Goal: Book appointment/travel/reservation

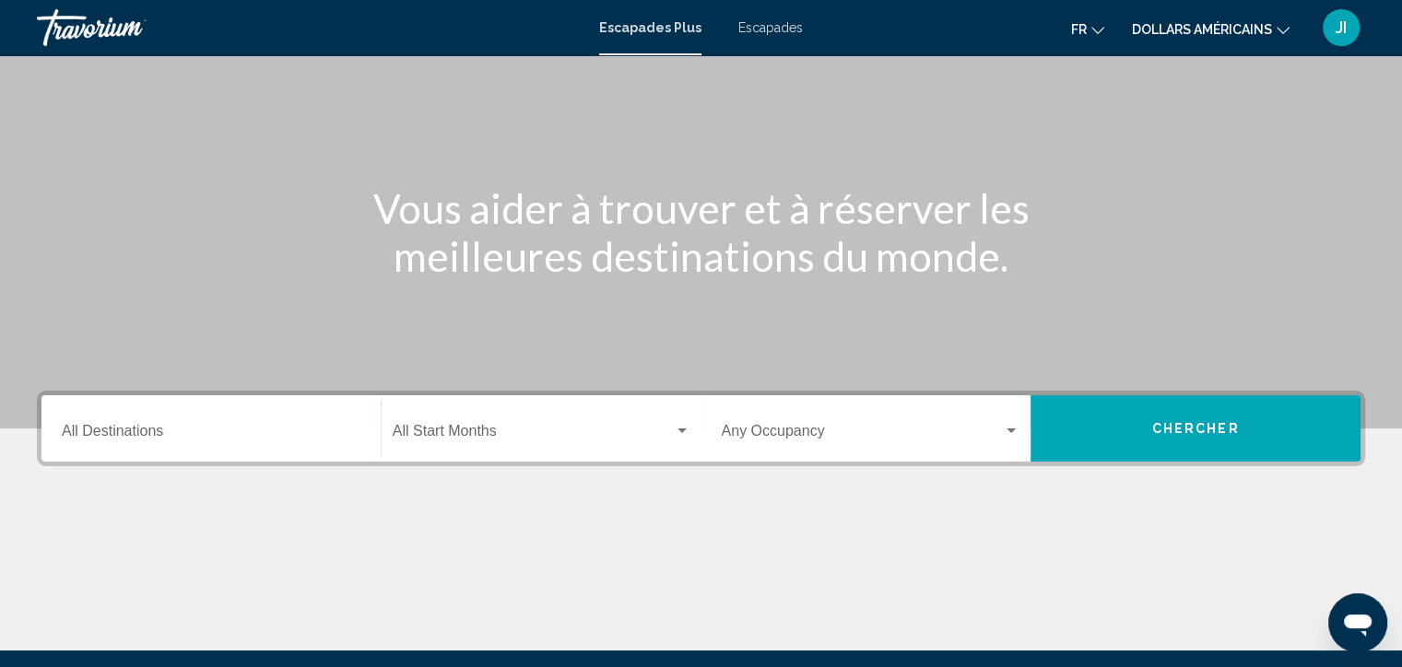
scroll to position [125, 0]
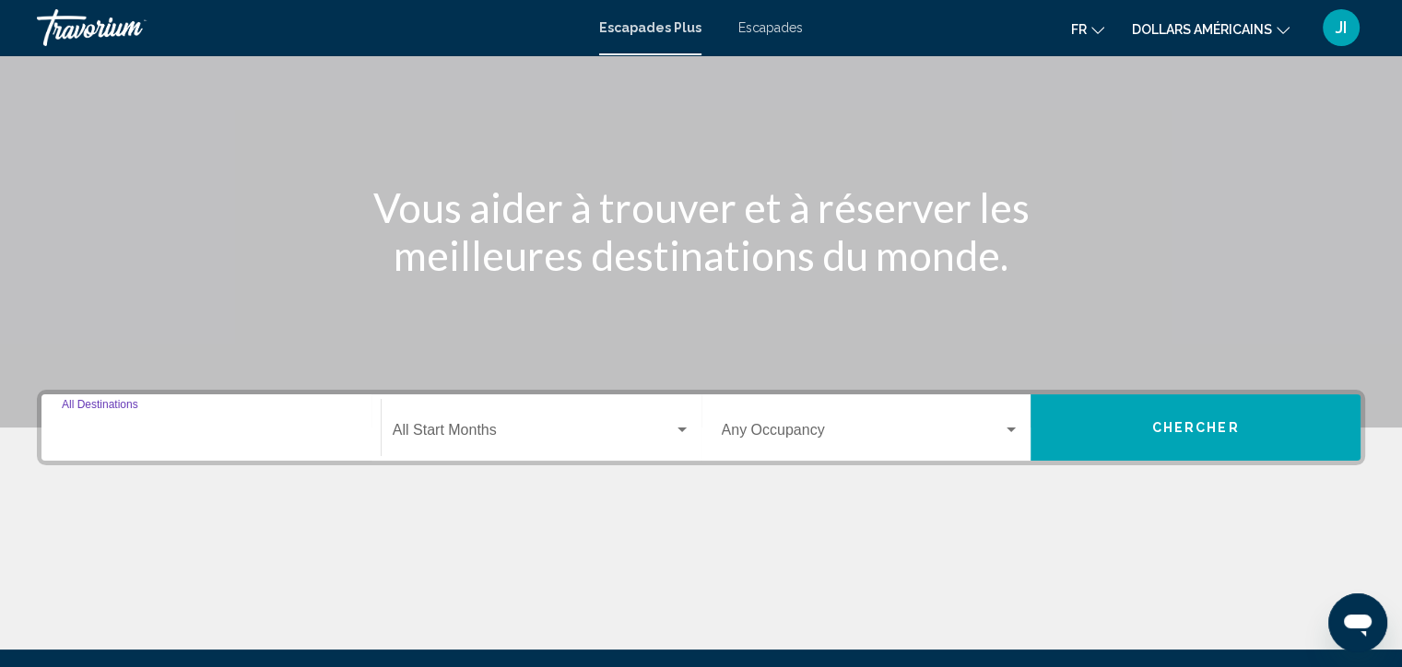
click at [173, 432] on input "Destination All Destinations" at bounding box center [211, 434] width 299 height 17
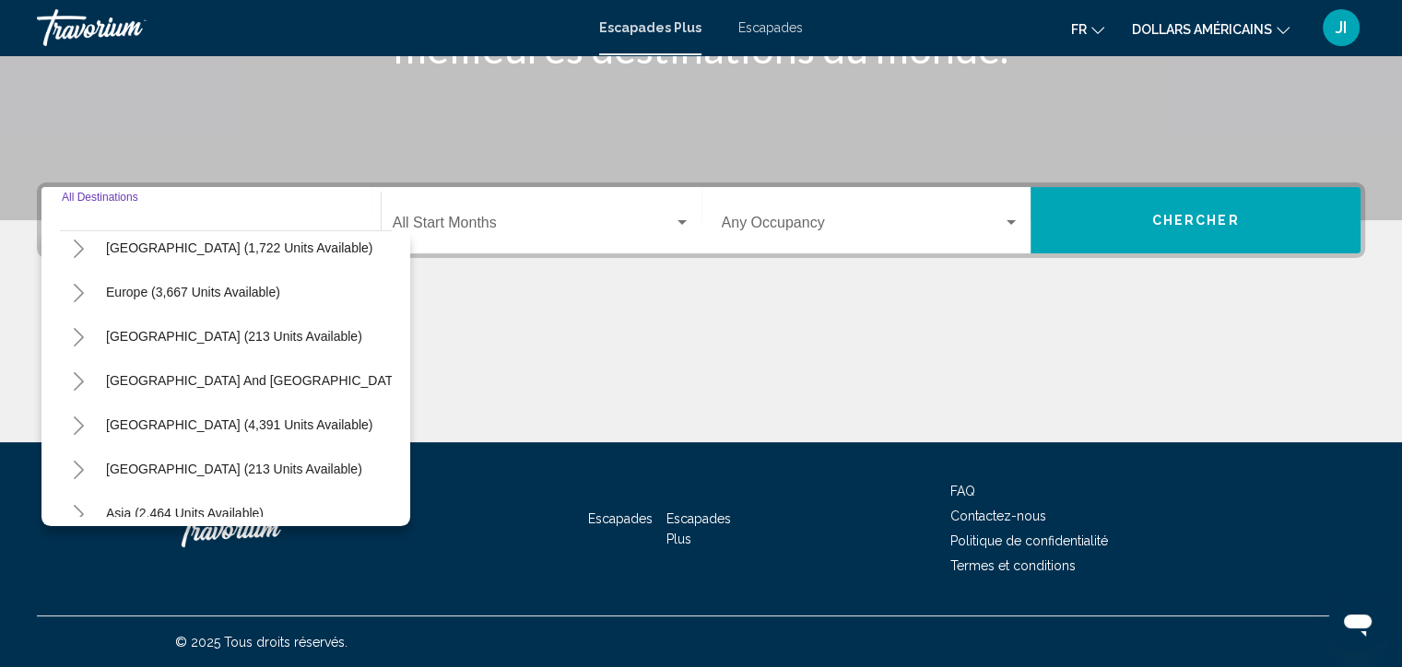
scroll to position [195, 0]
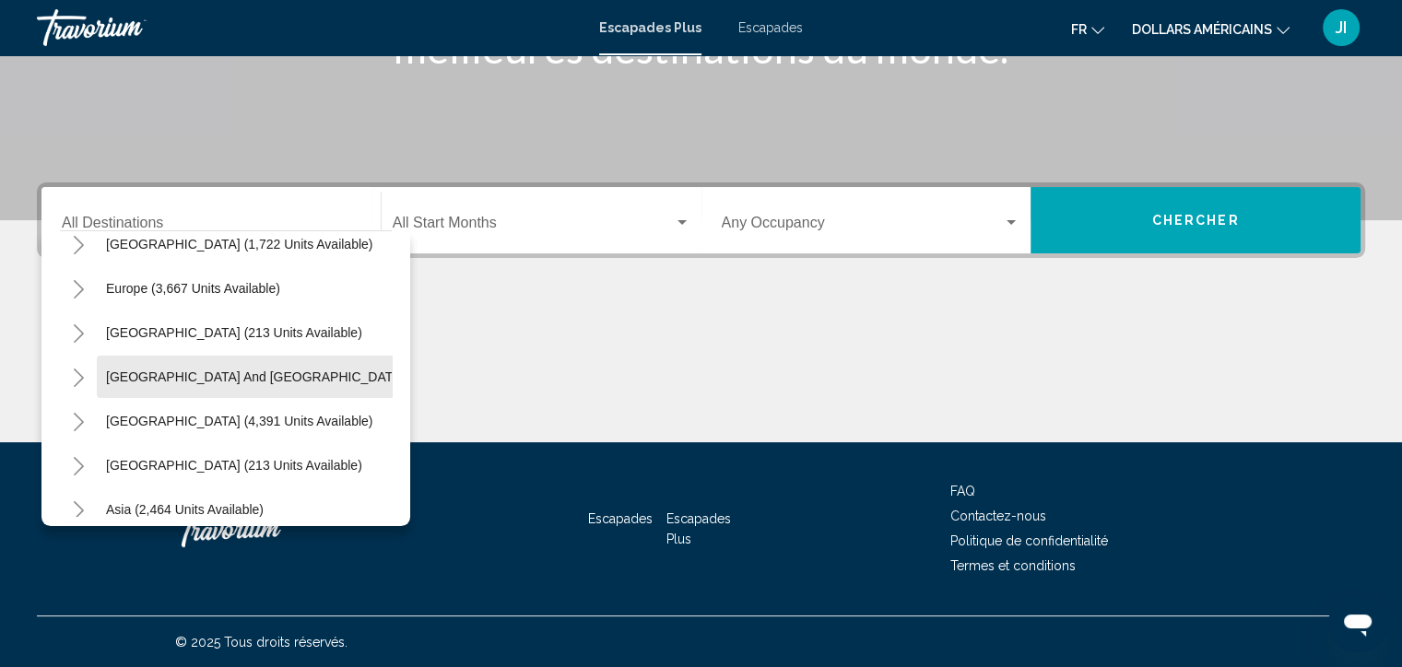
click at [254, 395] on button "[GEOGRAPHIC_DATA] and [GEOGRAPHIC_DATA] (142 units available)" at bounding box center [316, 377] width 438 height 42
type input "**********"
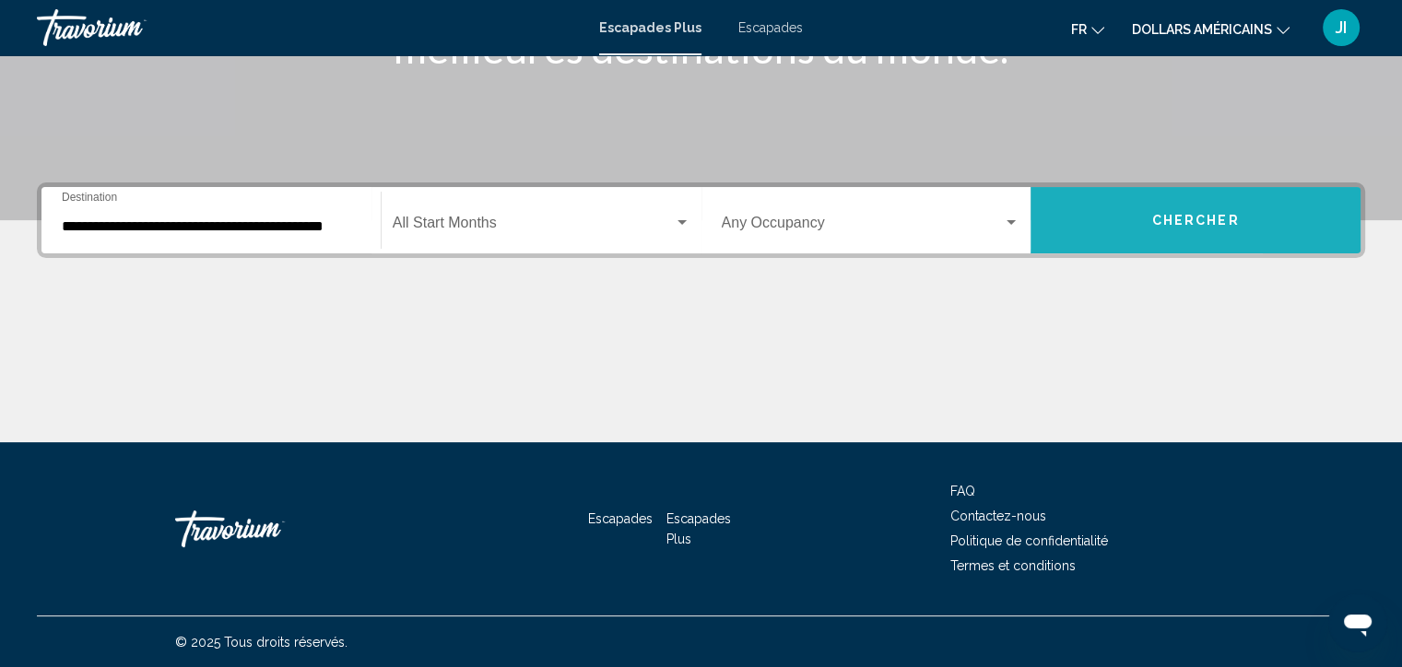
click at [1264, 213] on button "Chercher" at bounding box center [1195, 220] width 330 height 66
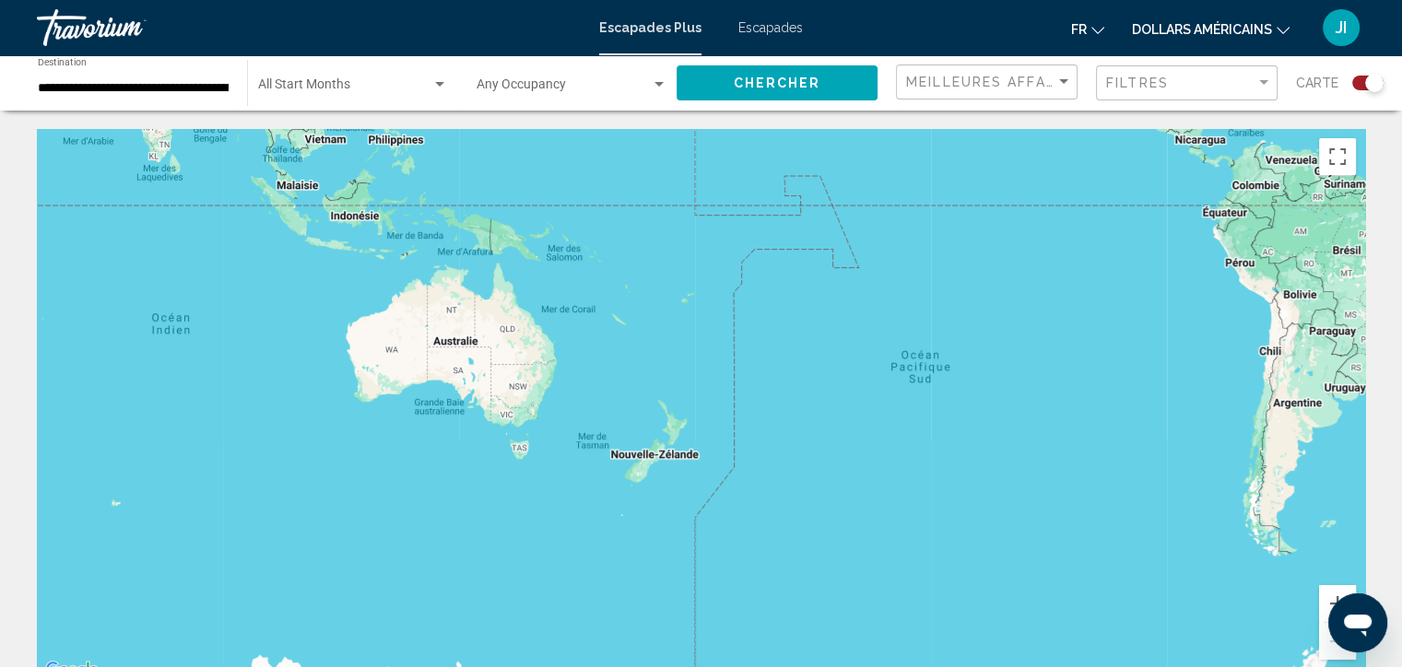
drag, startPoint x: 269, startPoint y: 528, endPoint x: 1053, endPoint y: 163, distance: 865.1
click at [1053, 163] on div "Contenu principal" at bounding box center [701, 405] width 1328 height 553
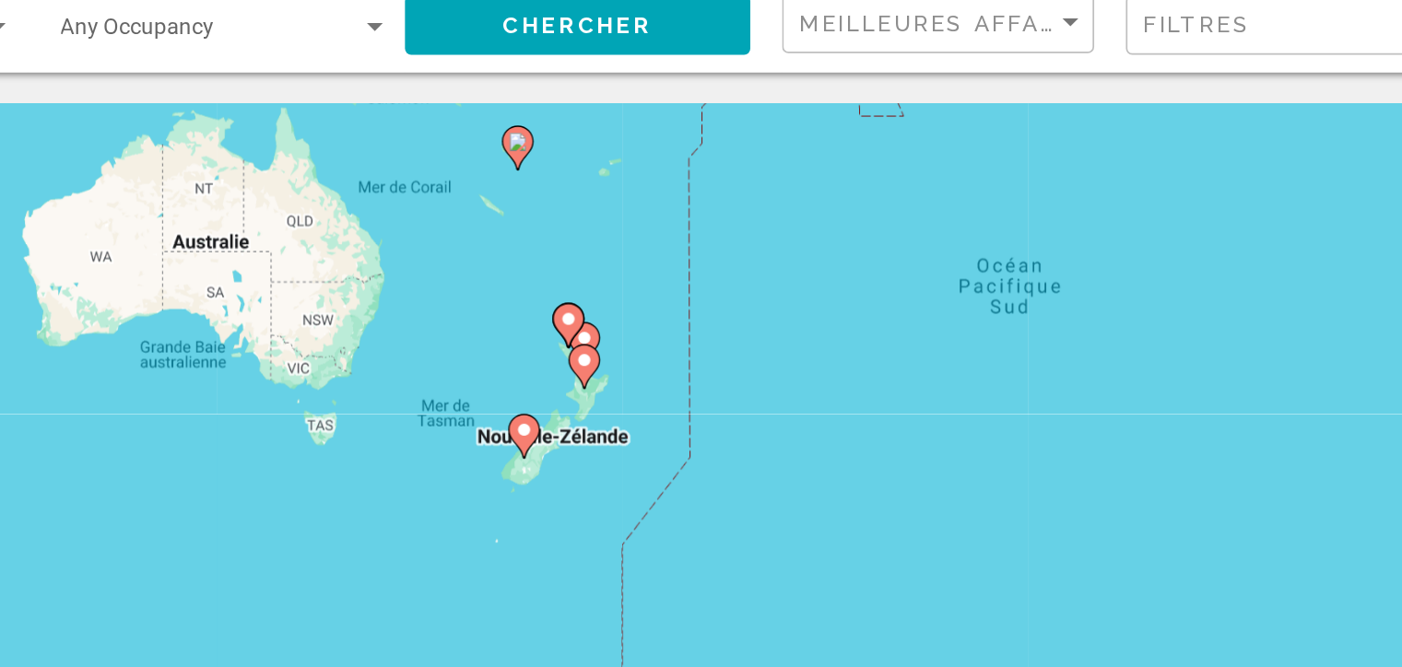
drag, startPoint x: 702, startPoint y: 364, endPoint x: 810, endPoint y: 230, distance: 171.7
click at [810, 230] on div "Pour activer le glissement avec le clavier, appuyez sur Alt+Entrée. Une fois ce…" at bounding box center [701, 405] width 1328 height 553
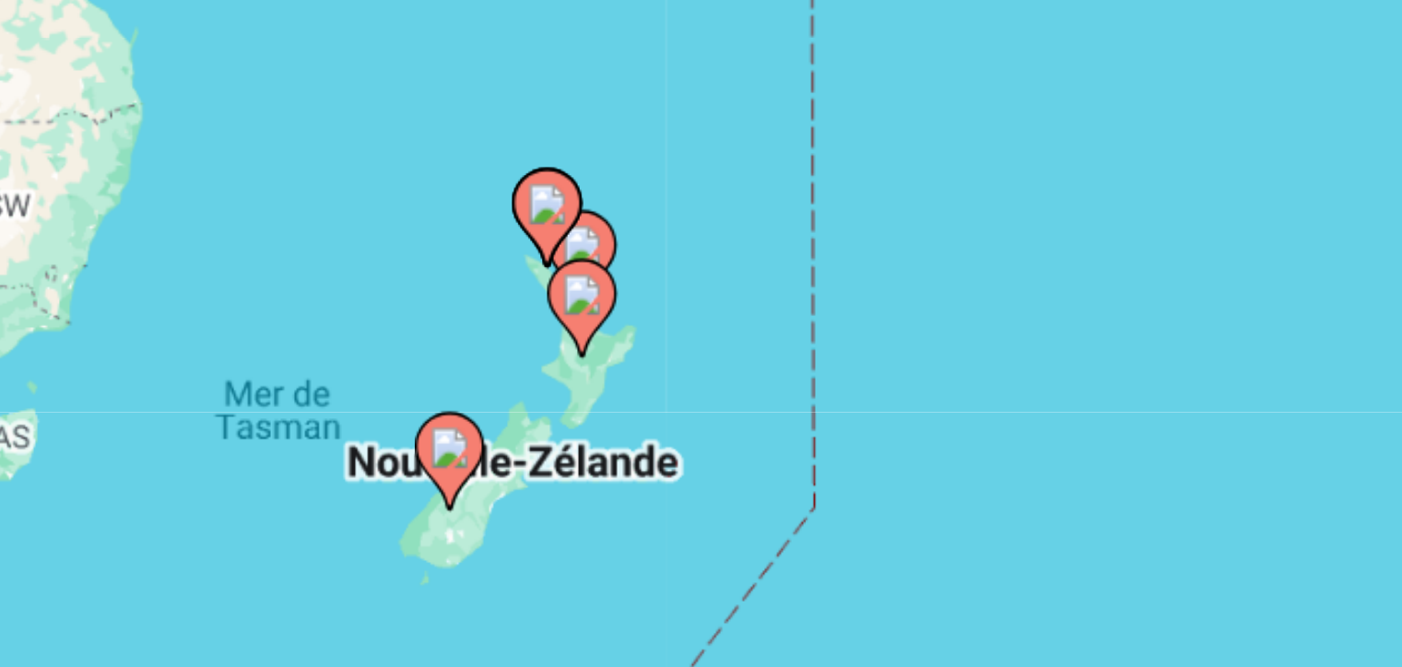
drag, startPoint x: 801, startPoint y: 290, endPoint x: 818, endPoint y: 244, distance: 49.0
click at [818, 244] on div "Pour activer le glissement avec le clavier, appuyez sur Alt+Entrée. Une fois ce…" at bounding box center [701, 405] width 1328 height 553
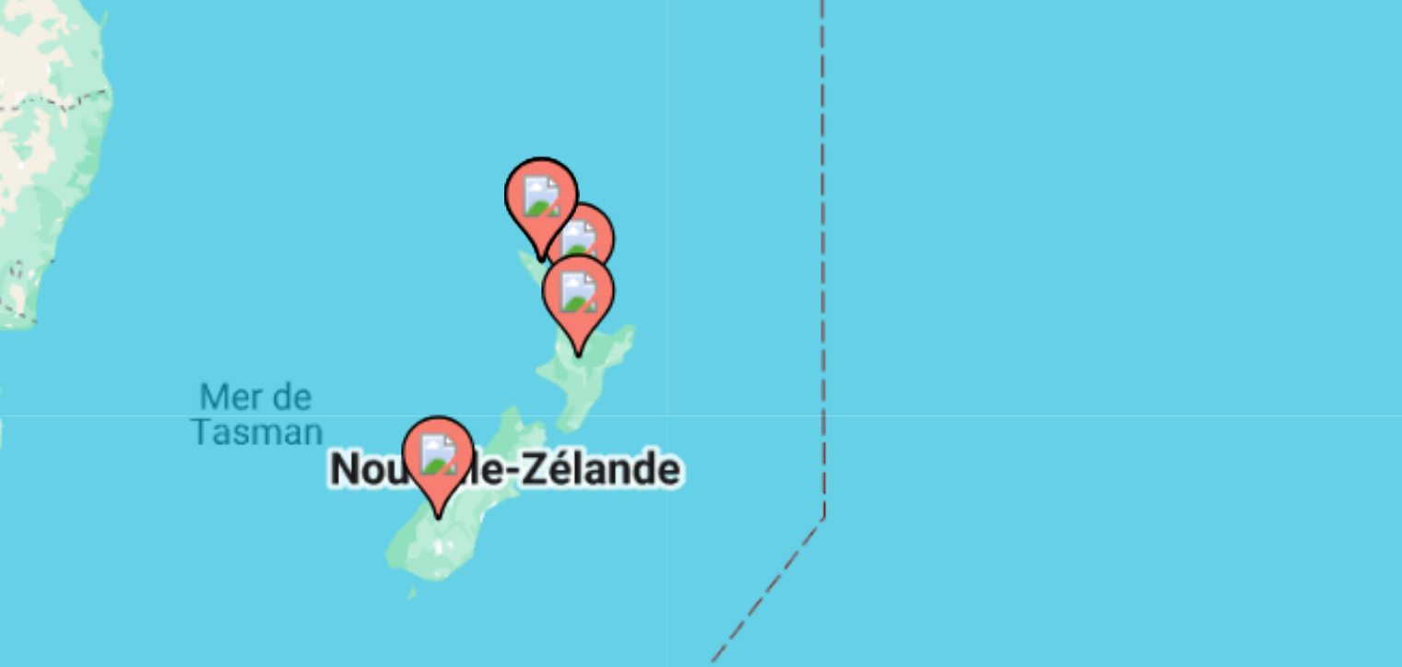
click at [799, 220] on image "Contenu principal" at bounding box center [796, 222] width 11 height 11
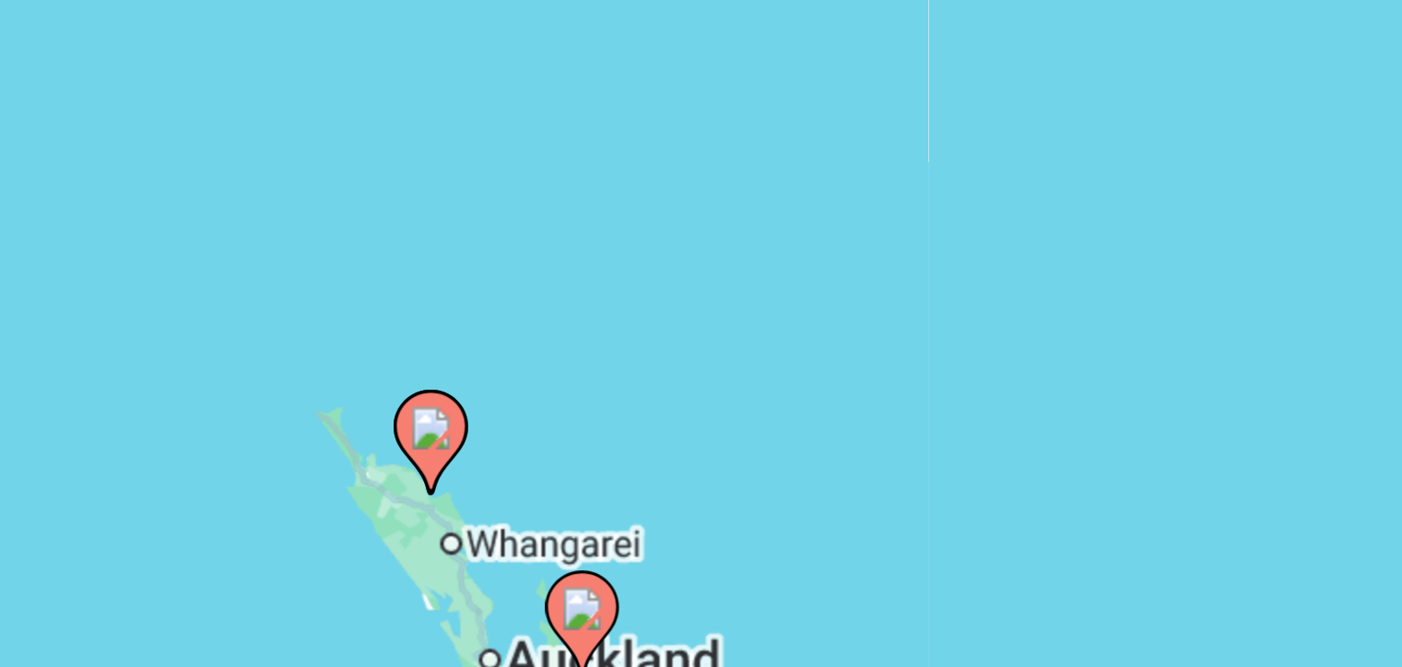
drag, startPoint x: 770, startPoint y: 256, endPoint x: 868, endPoint y: 180, distance: 124.1
click at [868, 180] on div "Pour activer le glissement avec le clavier, appuyez sur Alt+Entrée. Une fois ce…" at bounding box center [701, 405] width 1328 height 553
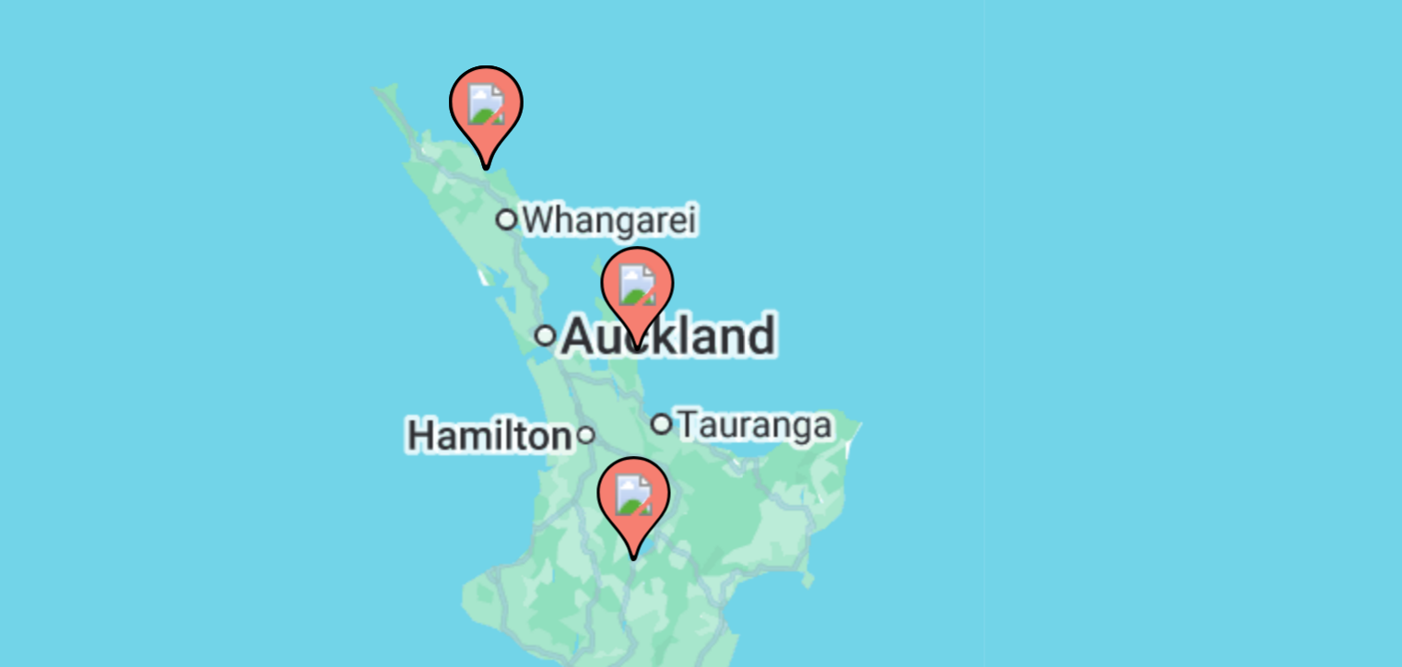
drag, startPoint x: 860, startPoint y: 256, endPoint x: 874, endPoint y: 172, distance: 85.0
click at [874, 172] on div "Pour activer le glissement avec le clavier, appuyez sur Alt+Entrée. Une fois ce…" at bounding box center [701, 405] width 1328 height 553
click at [813, 234] on image "Contenu principal" at bounding box center [811, 233] width 11 height 11
type input "**********"
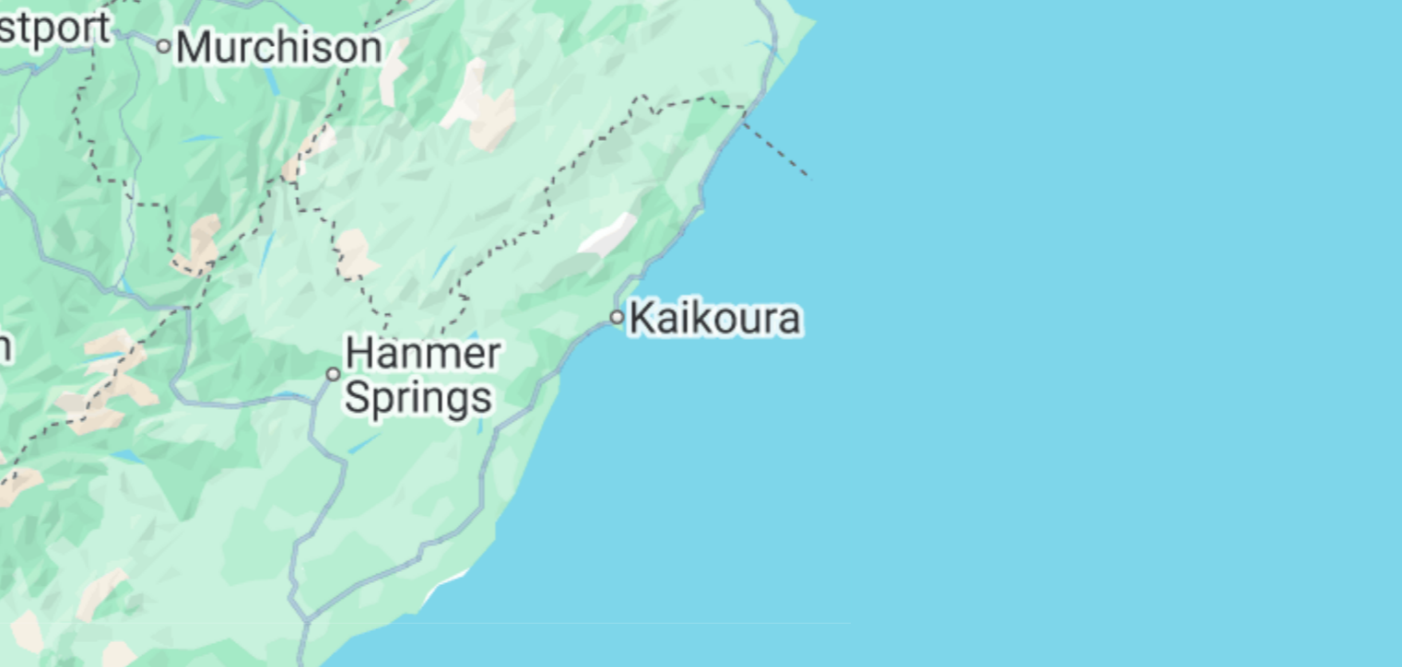
drag, startPoint x: 926, startPoint y: 276, endPoint x: 773, endPoint y: 145, distance: 201.3
click at [773, 145] on div "Pour activer le glissement avec le clavier, appuyez sur Alt+Entrée. Une fois ce…" at bounding box center [701, 405] width 1328 height 553
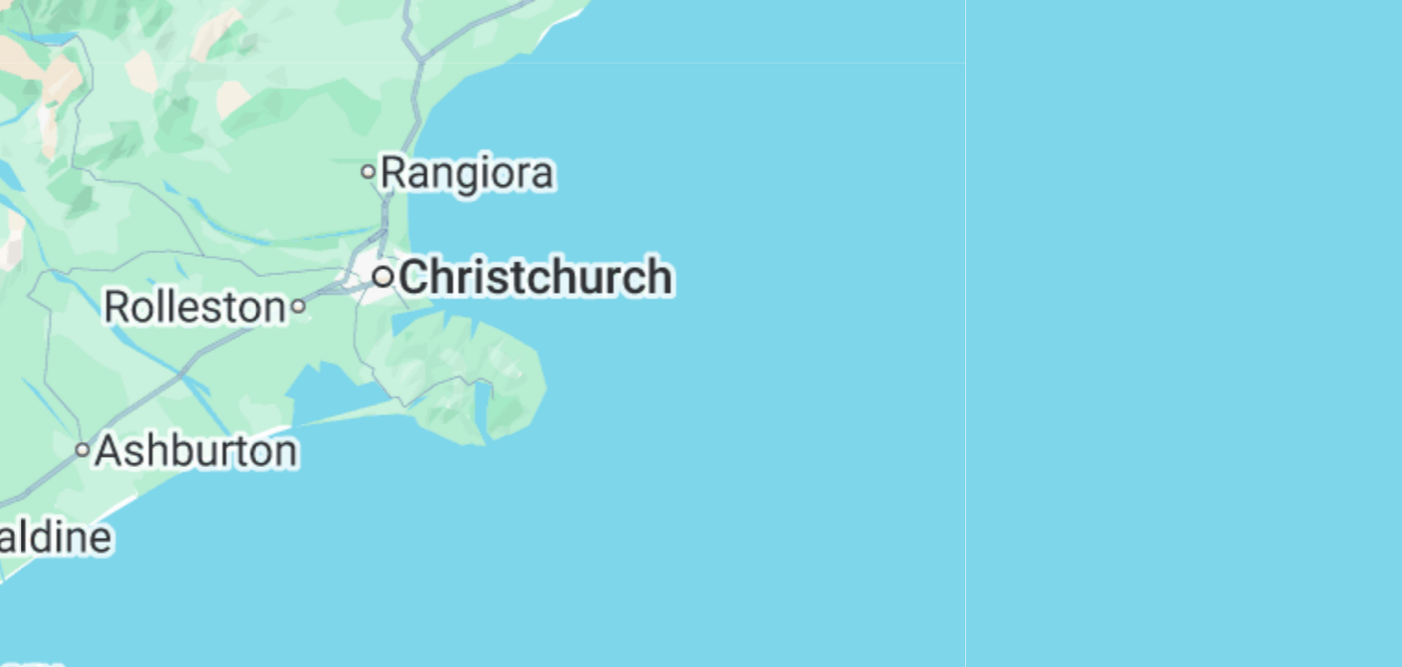
drag, startPoint x: 818, startPoint y: 274, endPoint x: 853, endPoint y: 130, distance: 148.2
click at [853, 130] on div "Pour activer le glissement avec le clavier, appuyez sur Alt+Entrée. Une fois ce…" at bounding box center [701, 405] width 1328 height 553
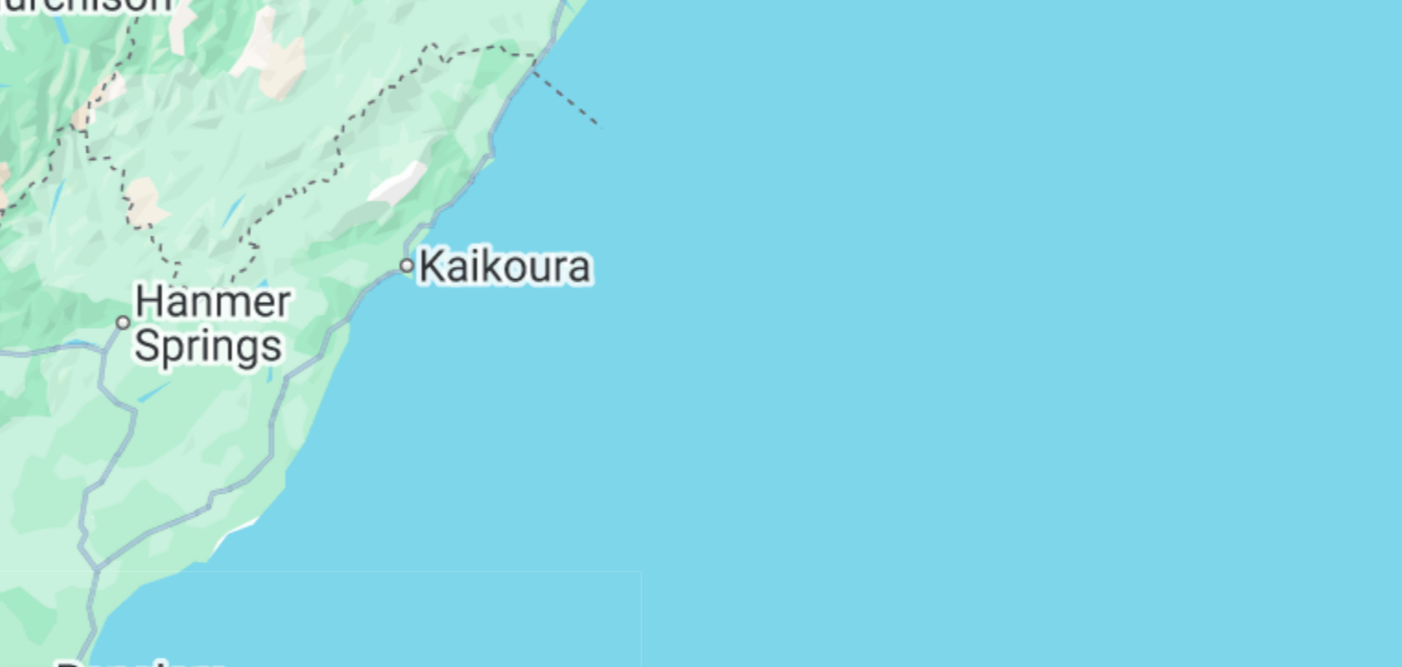
drag, startPoint x: 854, startPoint y: 196, endPoint x: 764, endPoint y: 329, distance: 160.5
click at [764, 329] on div "Pour activer le glissement avec le clavier, appuyez sur Alt+Entrée. Une fois ce…" at bounding box center [701, 405] width 1328 height 553
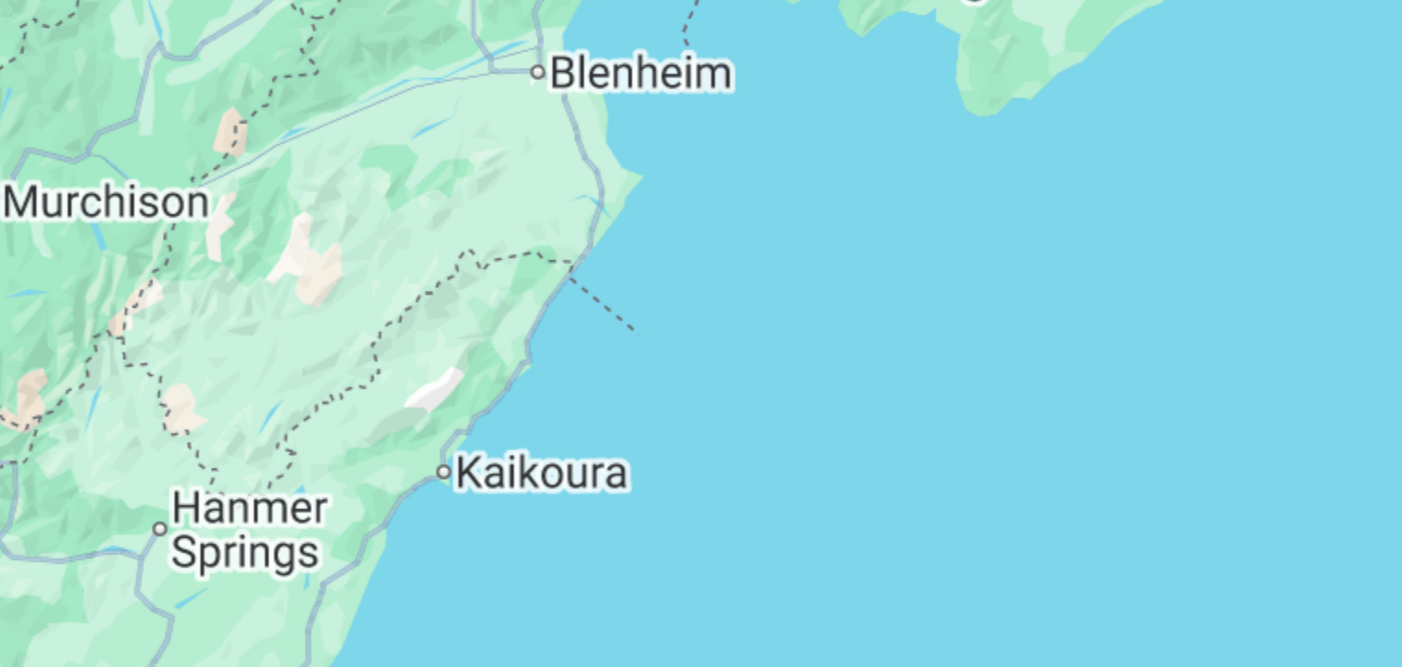
drag, startPoint x: 830, startPoint y: 194, endPoint x: 864, endPoint y: 309, distance: 119.0
click at [864, 309] on div "Pour activer le glissement avec le clavier, appuyez sur Alt+Entrée. Une fois ce…" at bounding box center [701, 405] width 1328 height 553
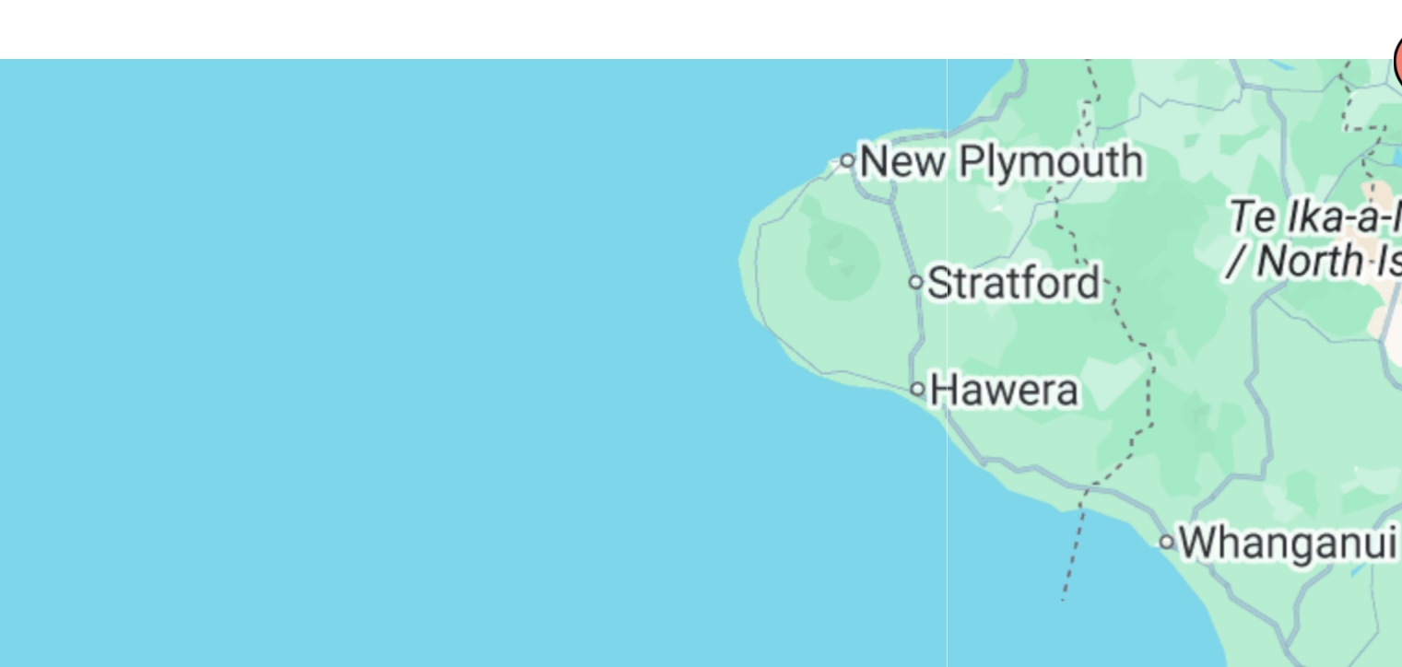
drag, startPoint x: 941, startPoint y: 210, endPoint x: 938, endPoint y: 326, distance: 116.2
click at [938, 326] on div "Pour activer le glissement avec le clavier, appuyez sur Alt+Entrée. Une fois ce…" at bounding box center [701, 405] width 1328 height 553
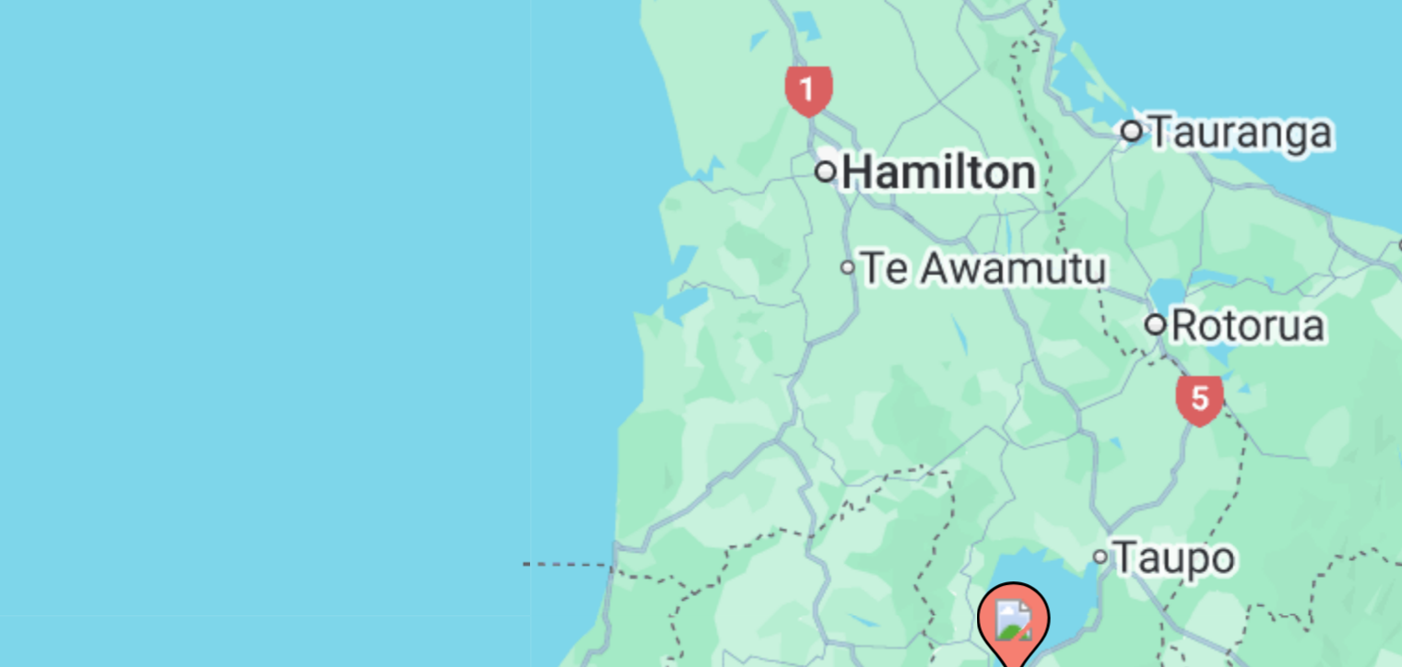
drag, startPoint x: 954, startPoint y: 240, endPoint x: 811, endPoint y: 285, distance: 149.8
click at [811, 285] on div "Pour activer le glissement avec le clavier, appuyez sur Alt+Entrée. Une fois ce…" at bounding box center [701, 405] width 1328 height 553
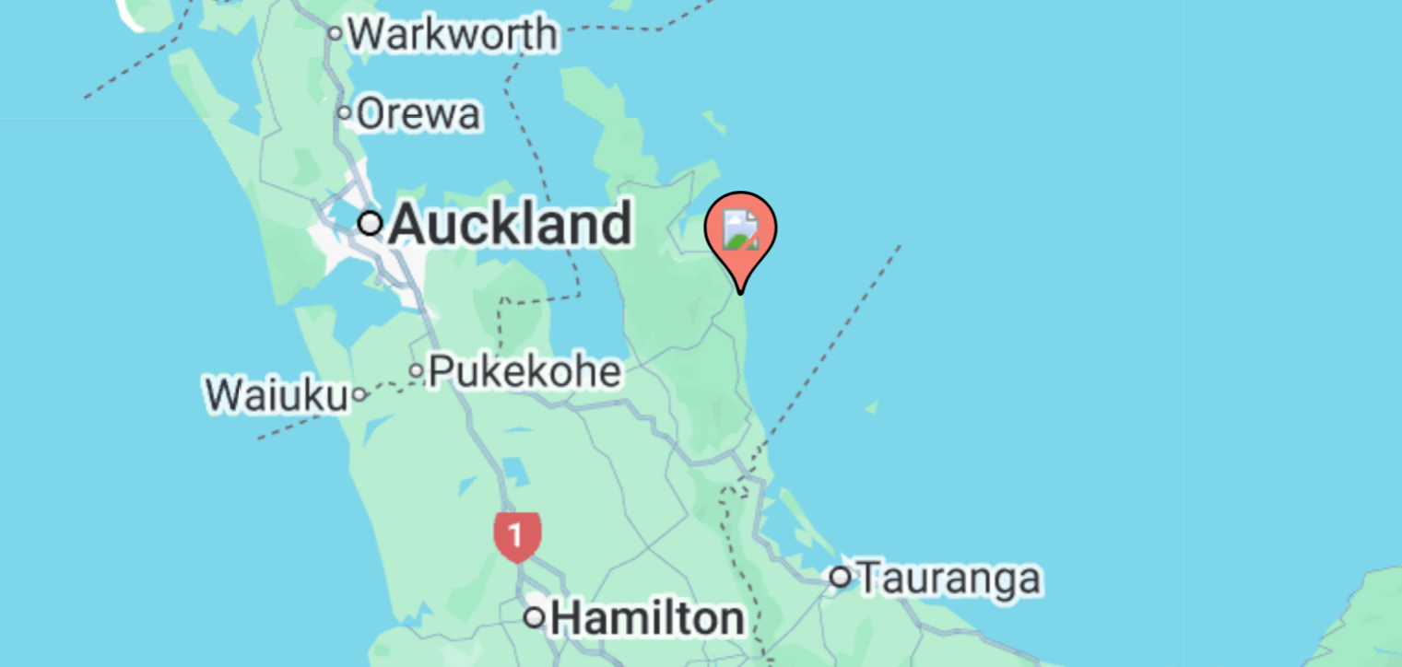
drag, startPoint x: 874, startPoint y: 200, endPoint x: 824, endPoint y: 302, distance: 113.8
click at [824, 302] on div "Pour activer le glissement avec le clavier, appuyez sur Alt+Entrée. Une fois ce…" at bounding box center [701, 405] width 1328 height 553
click at [840, 226] on icon "Contenu principal" at bounding box center [836, 223] width 17 height 24
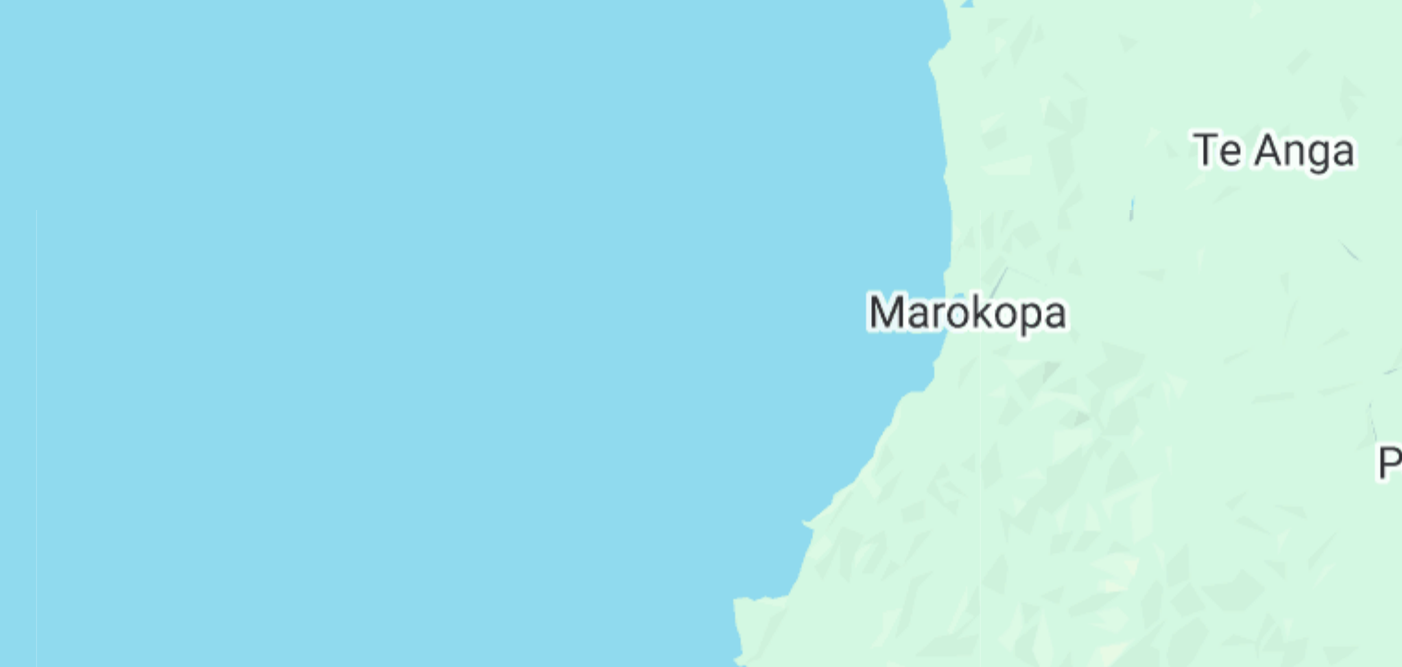
drag, startPoint x: 961, startPoint y: 204, endPoint x: 828, endPoint y: 316, distance: 174.6
click at [828, 316] on div "Pour naviguer, appuyez sur les touches fléchées. Pour activer le glissement ave…" at bounding box center [701, 405] width 1328 height 553
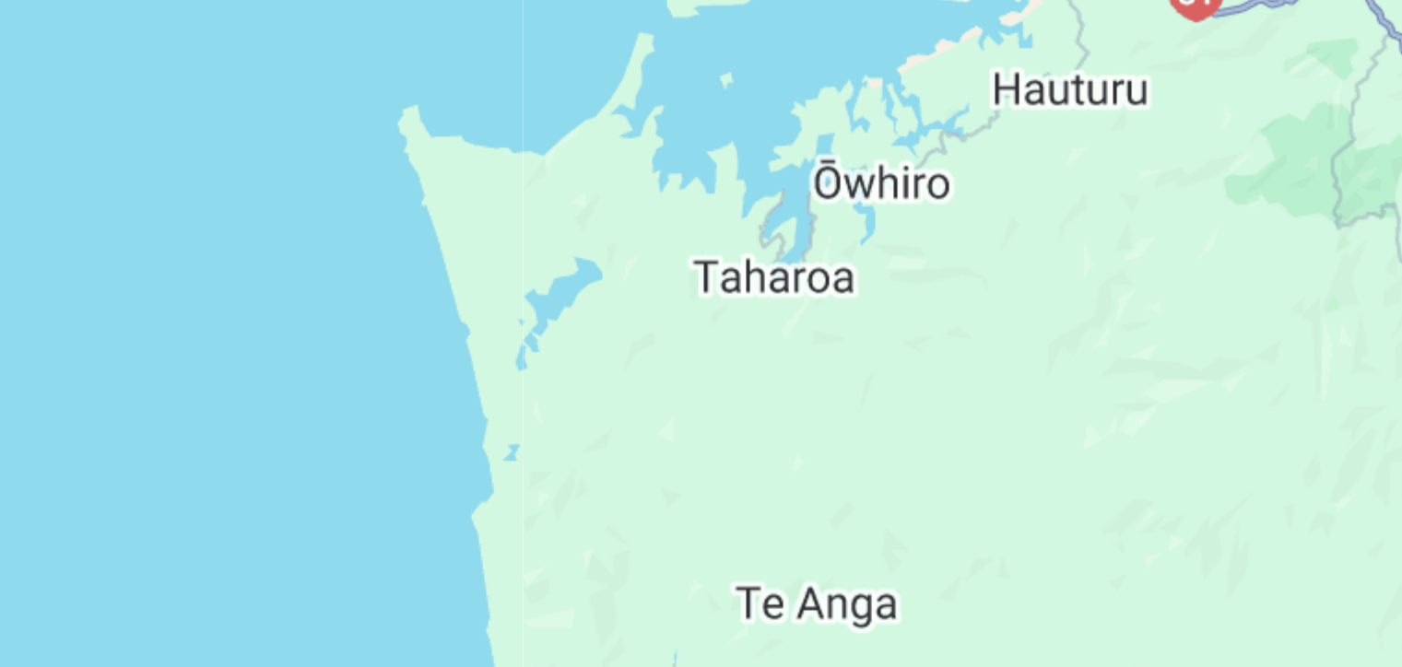
drag, startPoint x: 954, startPoint y: 213, endPoint x: 834, endPoint y: 329, distance: 166.9
click at [834, 329] on div "Pour naviguer, appuyez sur les touches fléchées. Pour activer le glissement ave…" at bounding box center [701, 405] width 1328 height 553
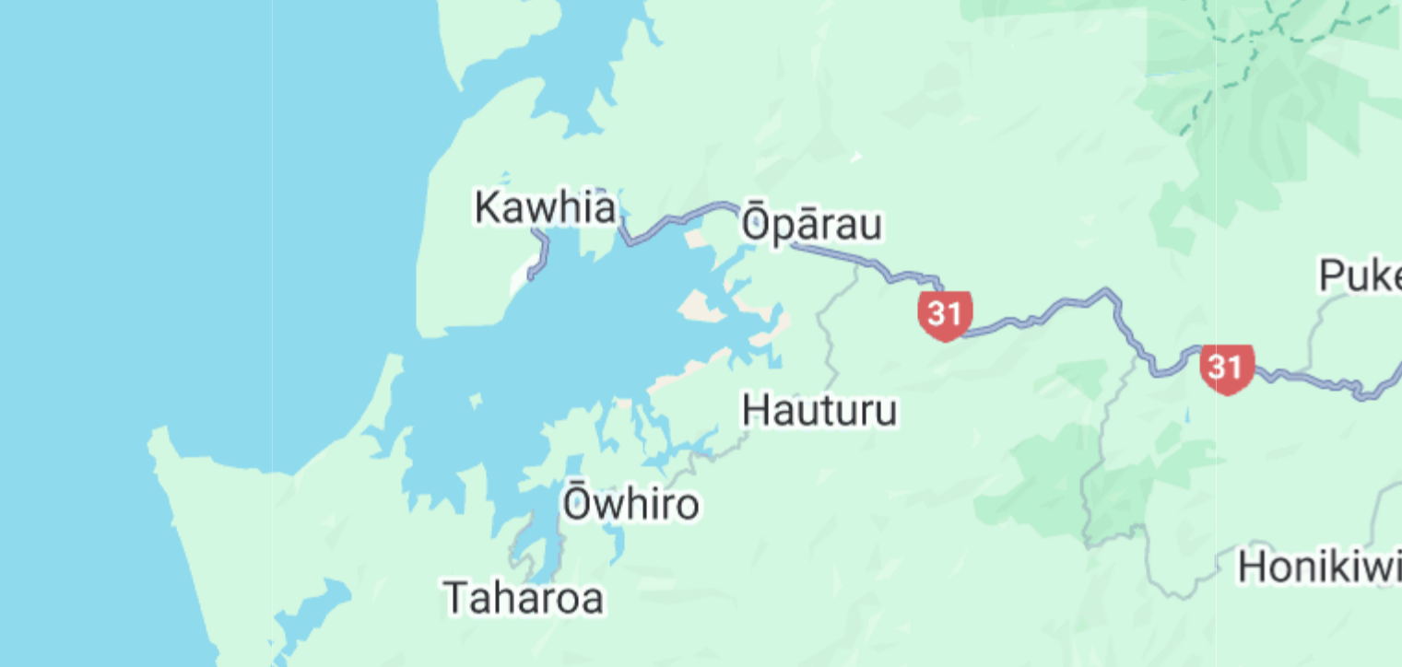
drag, startPoint x: 935, startPoint y: 206, endPoint x: 871, endPoint y: 290, distance: 106.5
click at [871, 290] on div "Pour naviguer, appuyez sur les touches fléchées. Pour activer le glissement ave…" at bounding box center [701, 405] width 1328 height 553
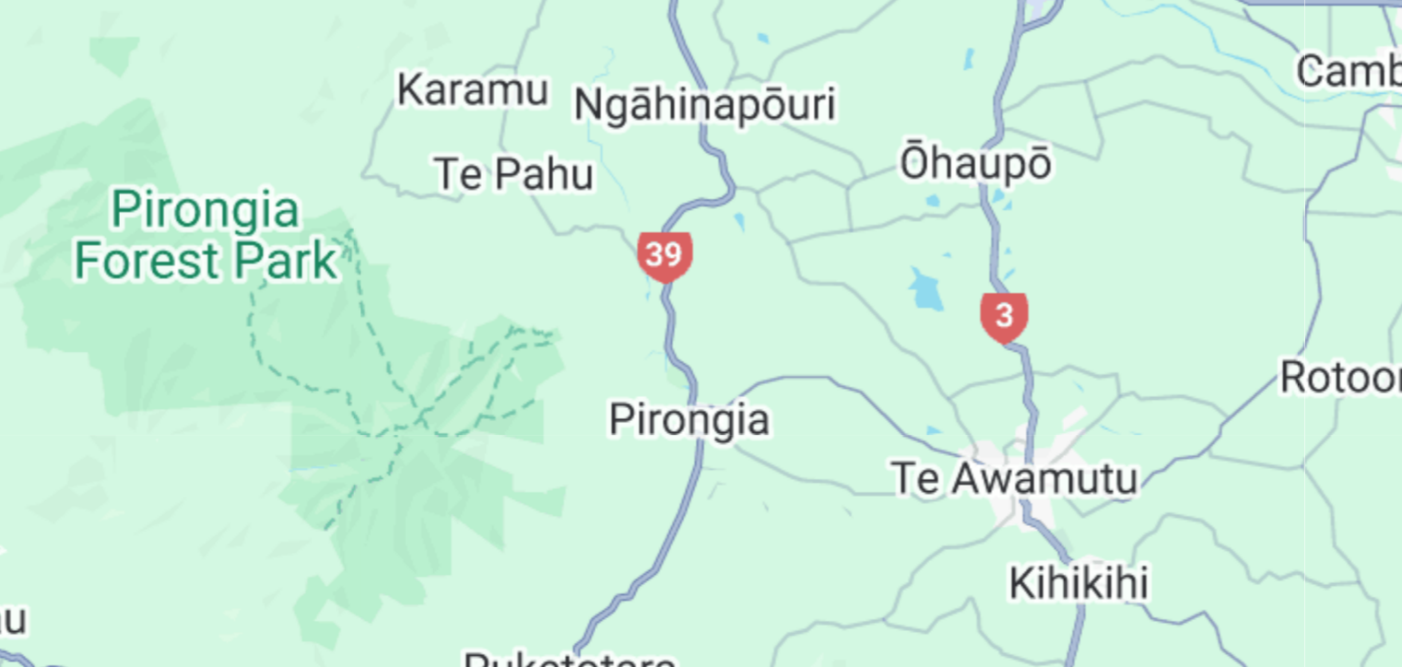
drag, startPoint x: 980, startPoint y: 200, endPoint x: 763, endPoint y: 300, distance: 238.4
click at [763, 300] on div "Pour naviguer, appuyez sur les touches fléchées. Pour activer le glissement ave…" at bounding box center [701, 405] width 1328 height 553
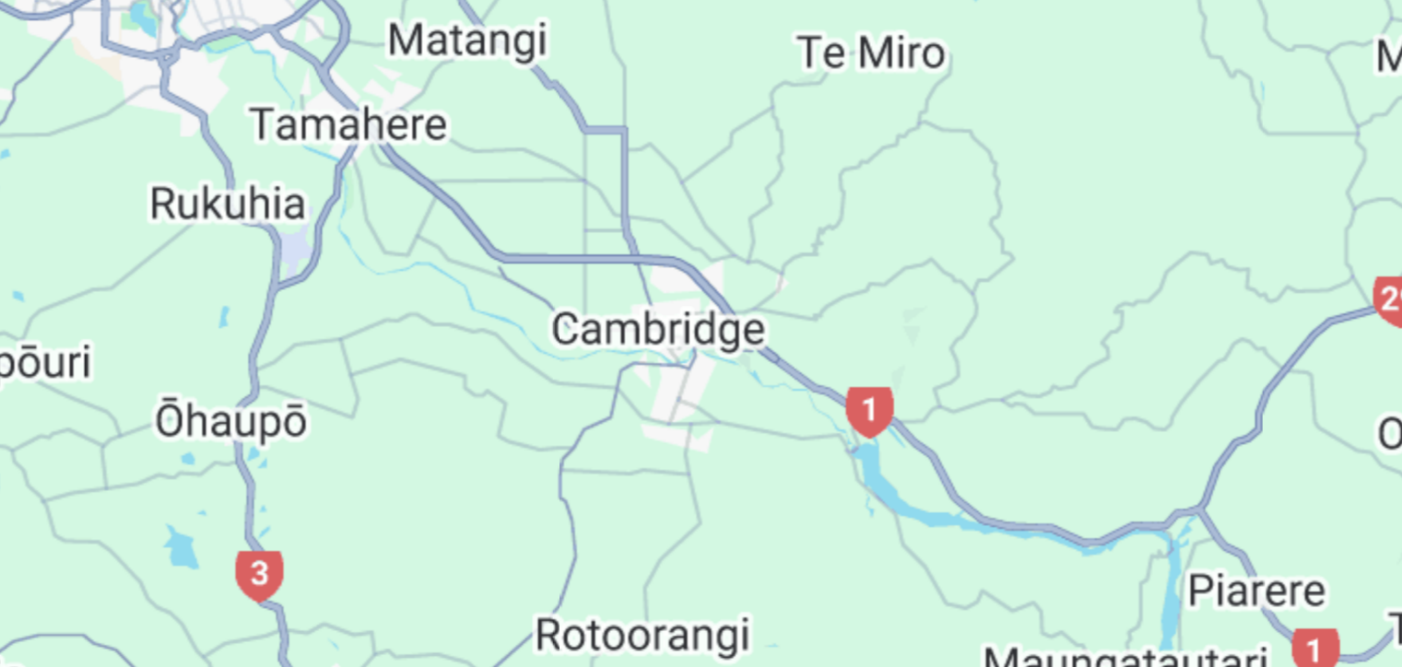
drag, startPoint x: 900, startPoint y: 263, endPoint x: 707, endPoint y: 329, distance: 204.6
click at [707, 329] on div "Pour naviguer, appuyez sur les touches fléchées. Pour activer le glissement ave…" at bounding box center [701, 405] width 1328 height 553
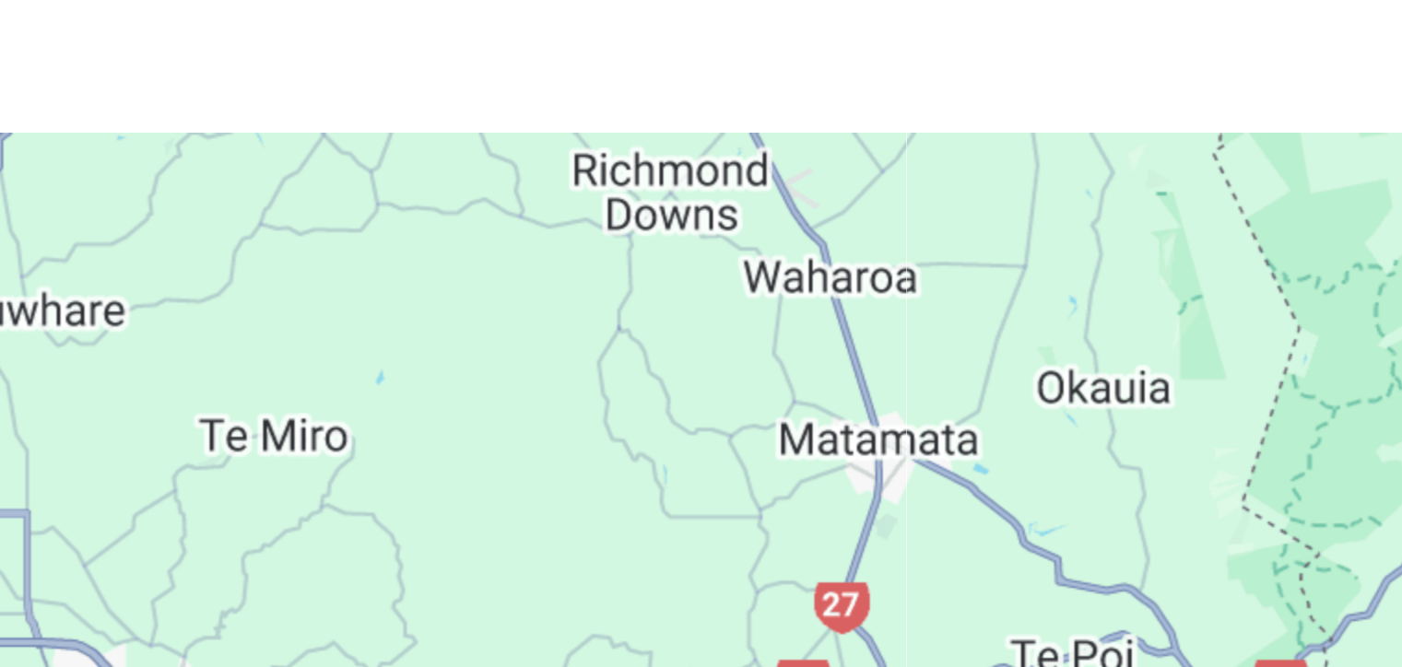
drag, startPoint x: 857, startPoint y: 230, endPoint x: 707, endPoint y: 328, distance: 179.2
click at [707, 328] on div "Pour naviguer, appuyez sur les touches fléchées. Pour activer le glissement ave…" at bounding box center [701, 405] width 1328 height 553
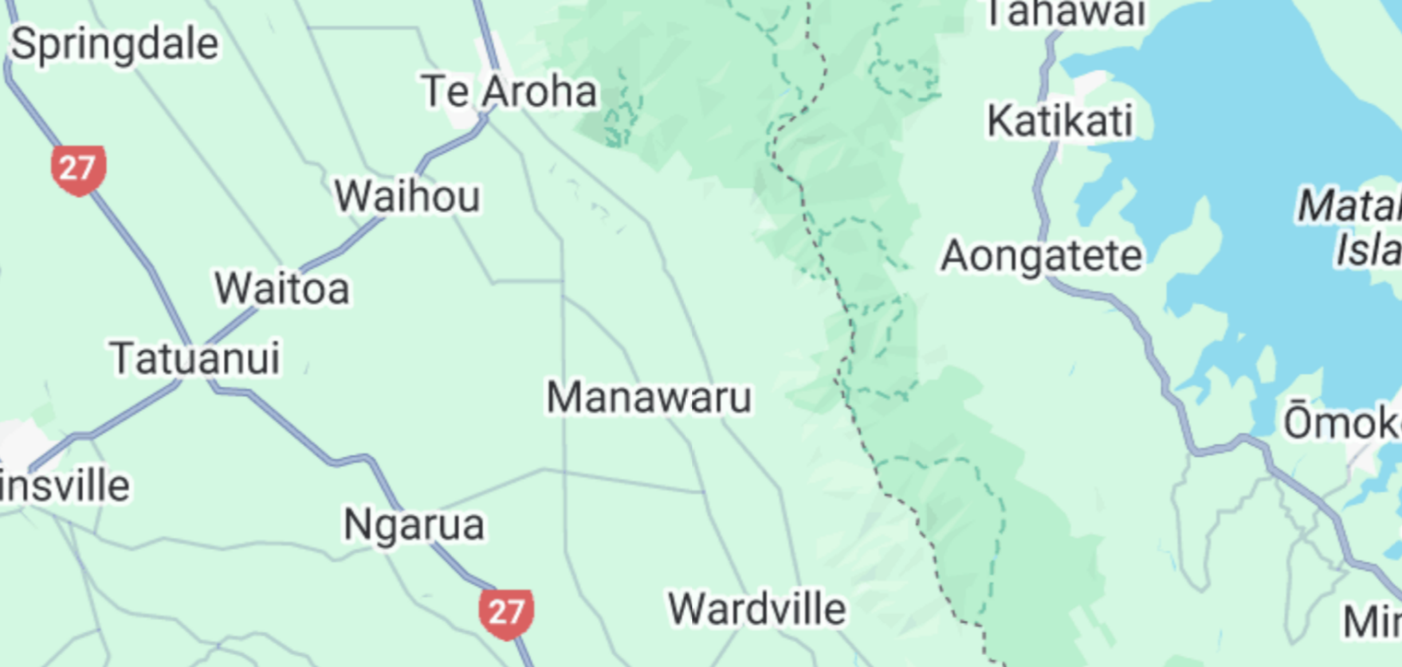
drag, startPoint x: 979, startPoint y: 178, endPoint x: 923, endPoint y: 321, distance: 153.2
click at [923, 321] on div "Pour naviguer, appuyez sur les touches fléchées. Pour activer le glissement ave…" at bounding box center [701, 405] width 1328 height 553
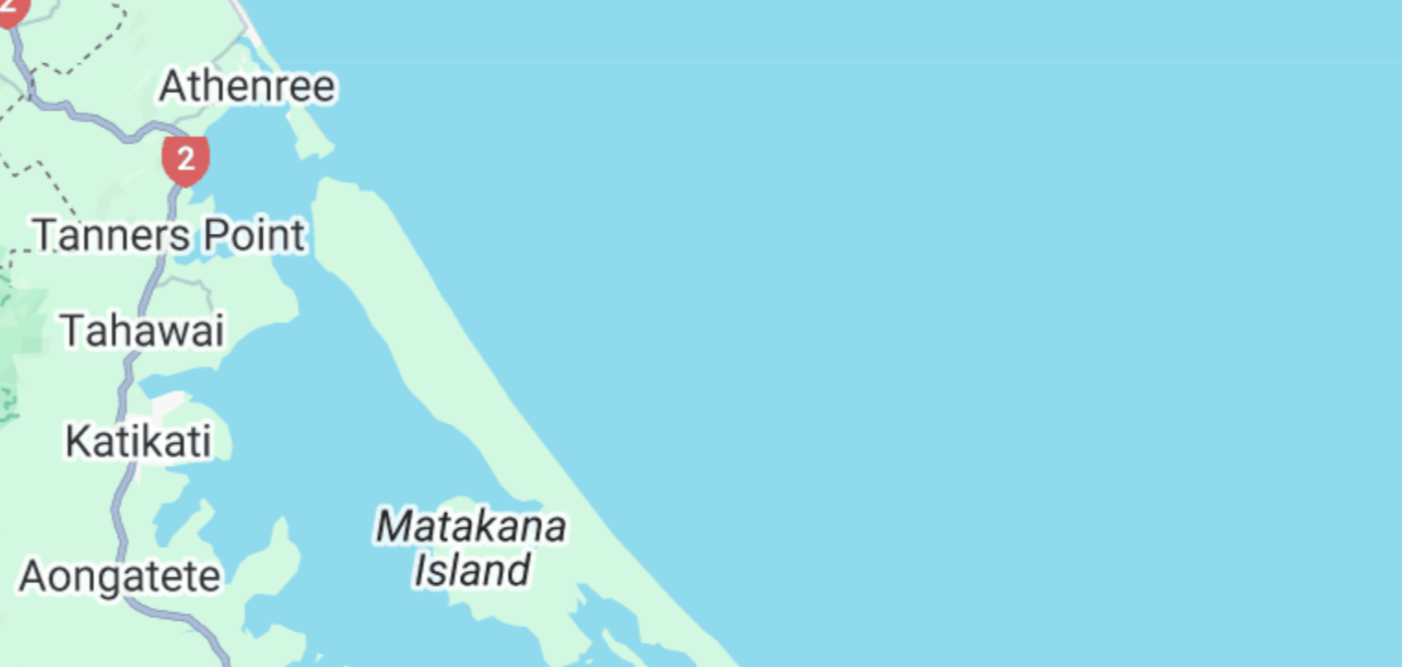
drag, startPoint x: 996, startPoint y: 221, endPoint x: 769, endPoint y: 295, distance: 239.3
click at [769, 295] on div "Pour naviguer, appuyez sur les touches fléchées. Pour activer le glissement ave…" at bounding box center [701, 405] width 1328 height 553
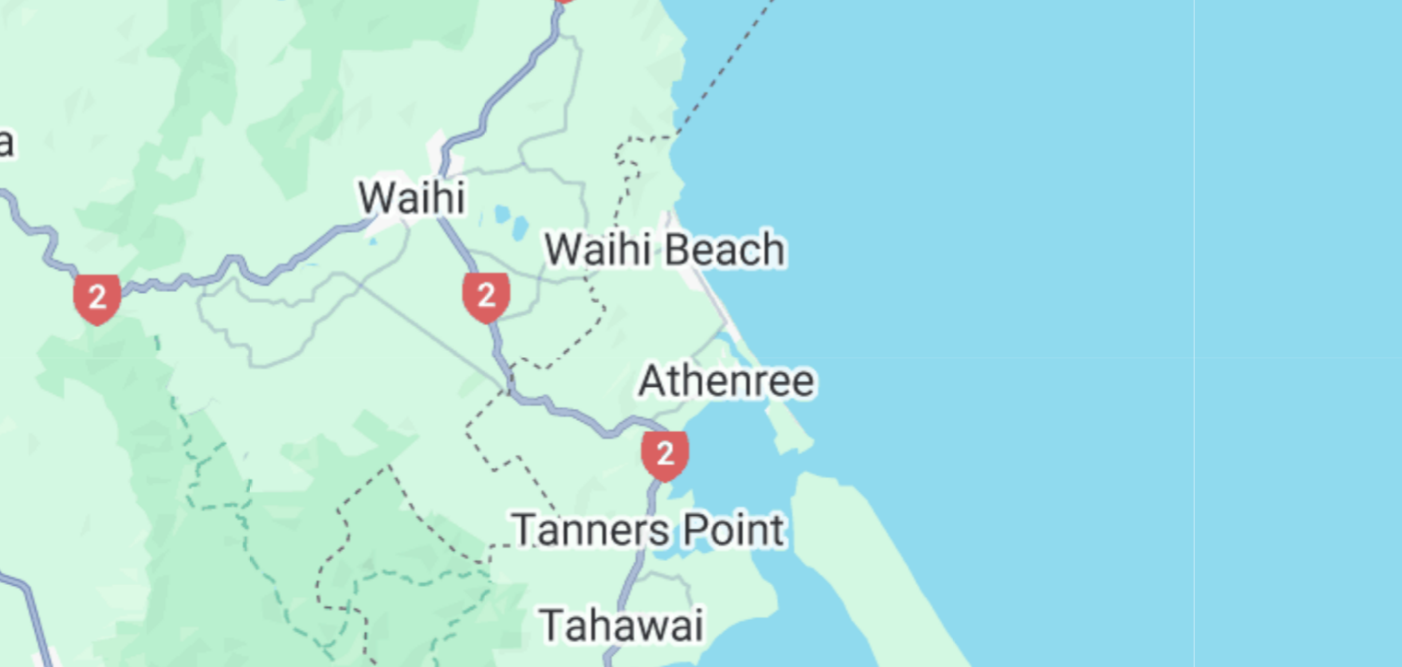
drag, startPoint x: 712, startPoint y: 244, endPoint x: 831, endPoint y: 329, distance: 146.8
click at [831, 329] on div "Pour naviguer, appuyez sur les touches fléchées. Pour activer le glissement ave…" at bounding box center [701, 405] width 1328 height 553
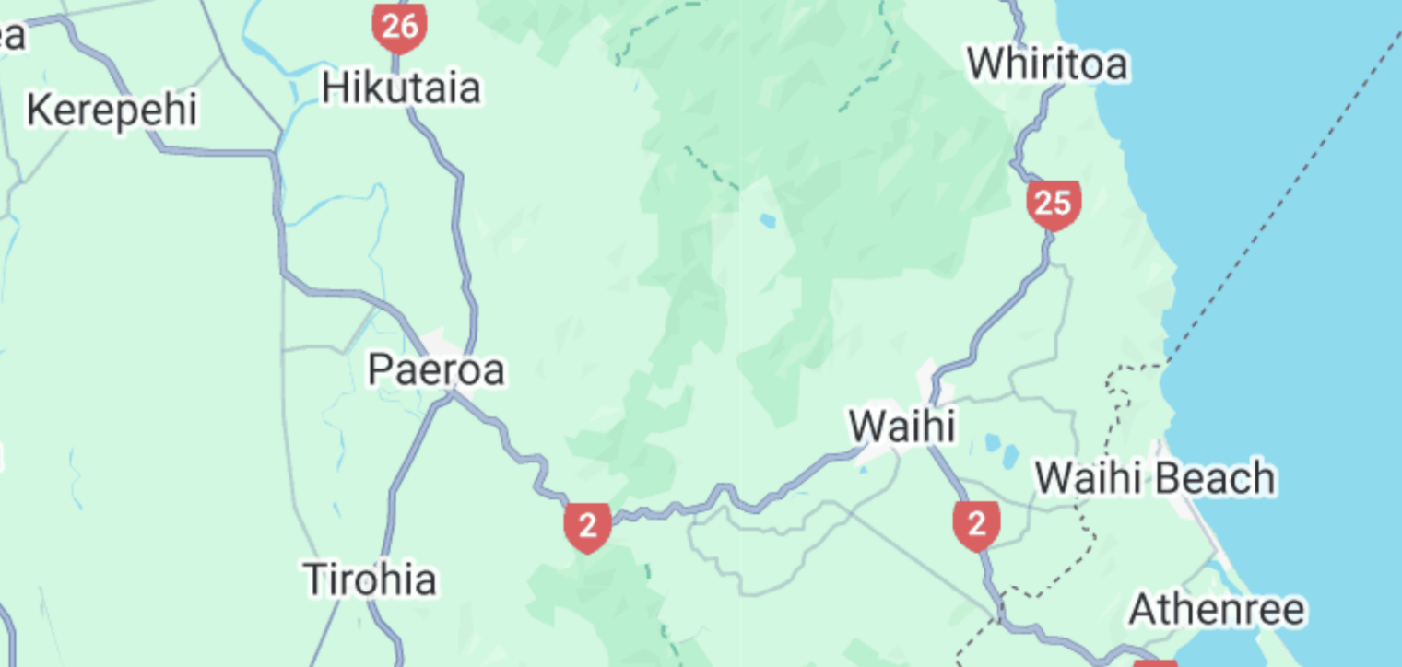
drag, startPoint x: 818, startPoint y: 244, endPoint x: 956, endPoint y: 324, distance: 159.0
click at [956, 324] on div "Pour naviguer, appuyez sur les touches fléchées. Pour activer le glissement ave…" at bounding box center [701, 405] width 1328 height 553
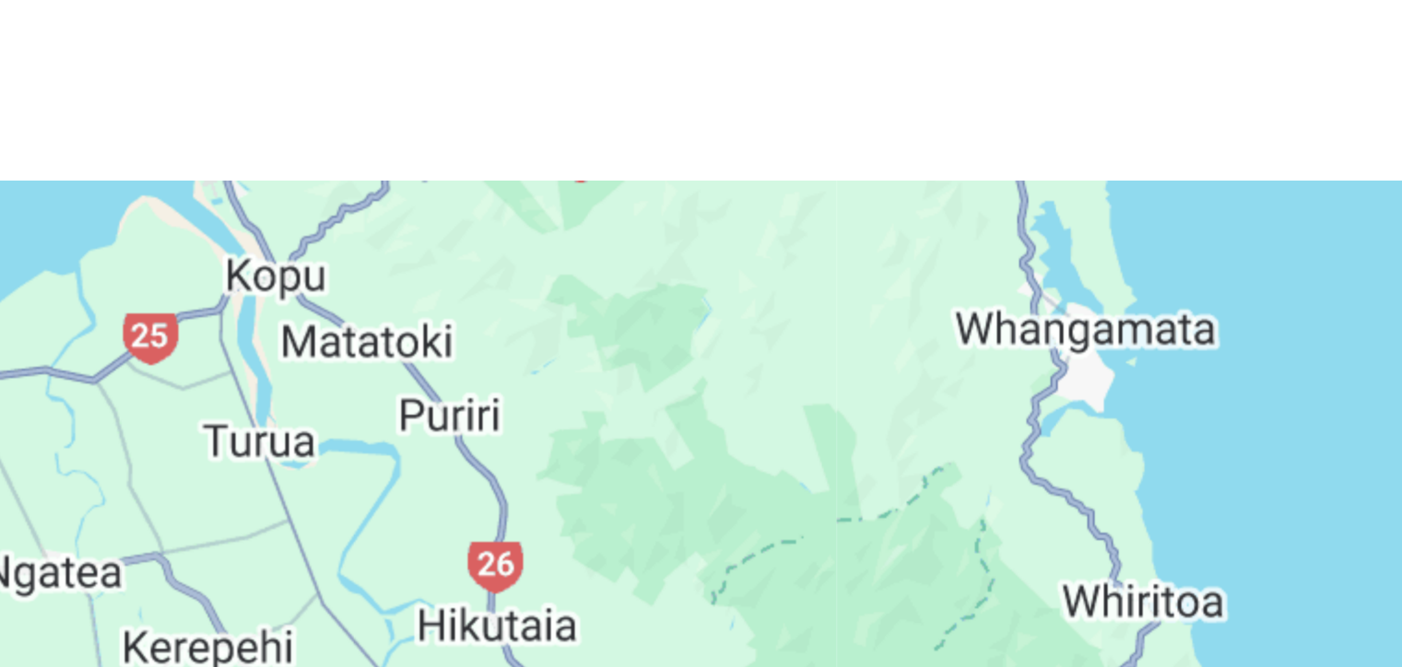
drag, startPoint x: 912, startPoint y: 216, endPoint x: 931, endPoint y: 329, distance: 114.9
click at [931, 329] on div "Pour naviguer, appuyez sur les touches fléchées. Pour activer le glissement ave…" at bounding box center [701, 405] width 1328 height 553
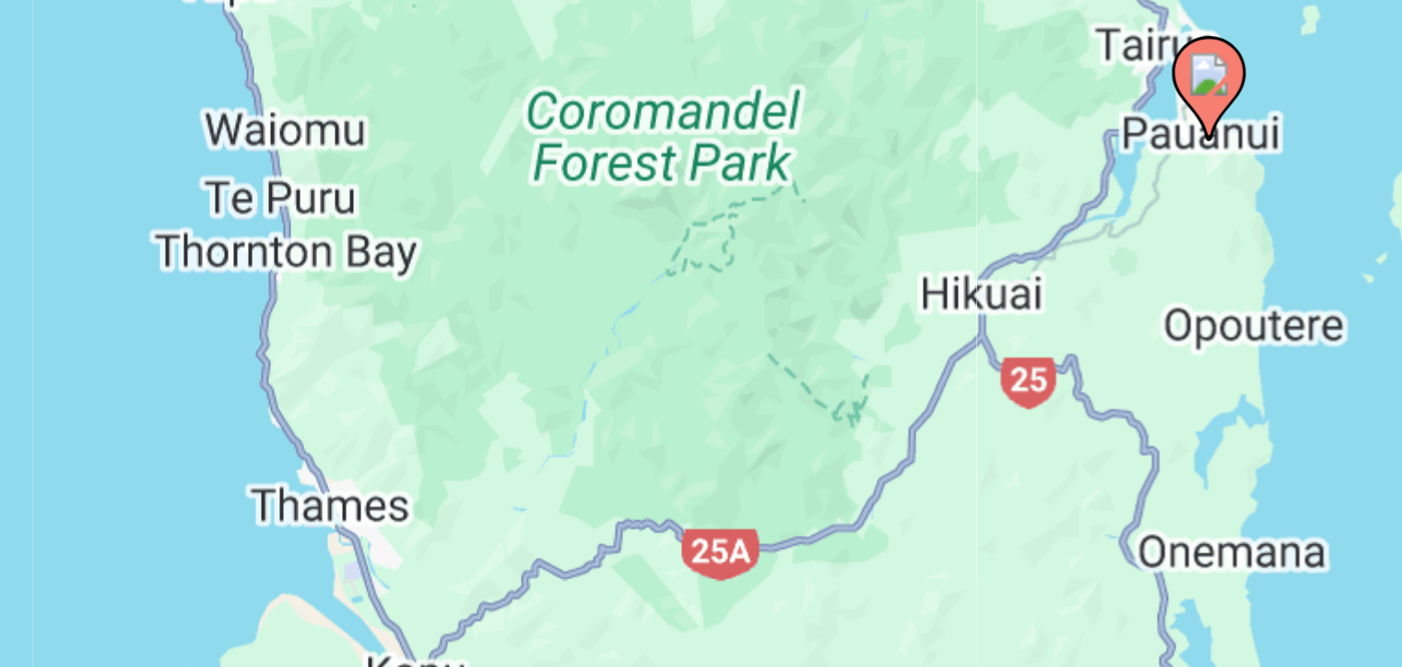
drag, startPoint x: 892, startPoint y: 228, endPoint x: 922, endPoint y: 329, distance: 105.6
click at [922, 329] on div "Pour naviguer, appuyez sur les touches fléchées. Pour activer le glissement ave…" at bounding box center [701, 405] width 1328 height 553
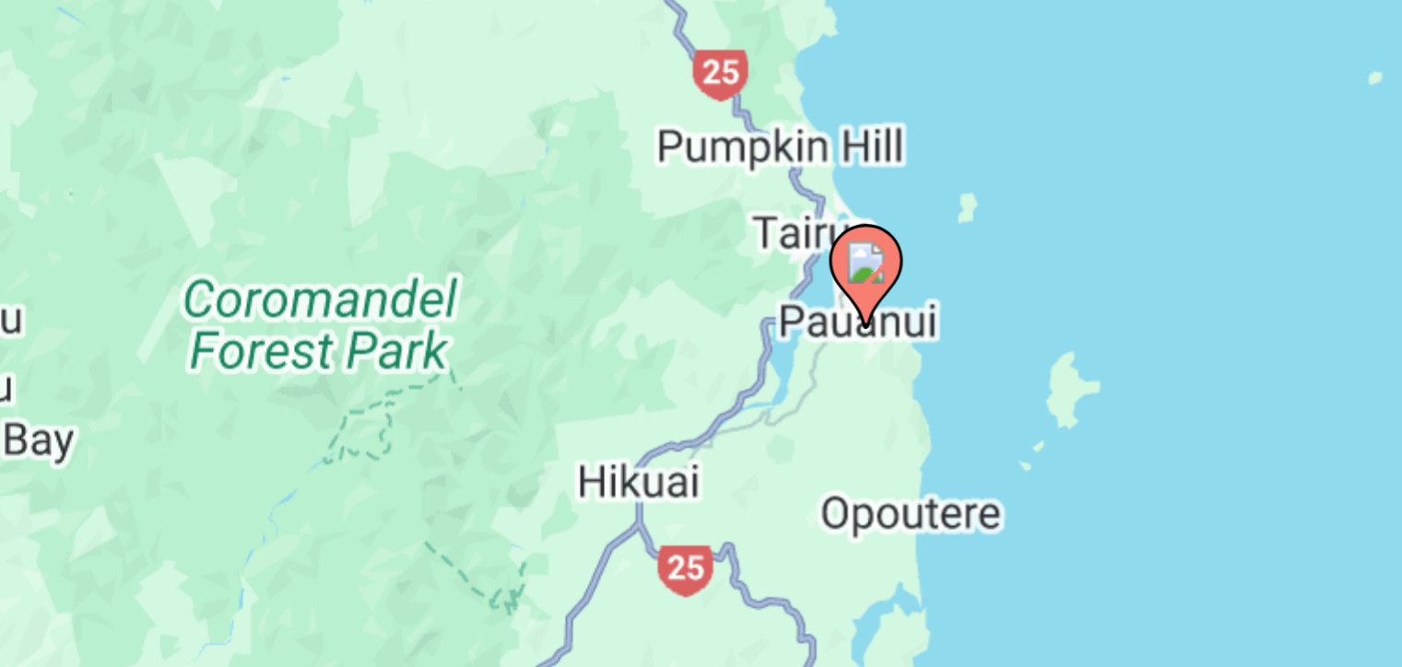
drag, startPoint x: 945, startPoint y: 215, endPoint x: 856, endPoint y: 265, distance: 101.5
click at [856, 265] on div "Pour naviguer, appuyez sur les touches fléchées. Pour activer le glissement ave…" at bounding box center [701, 405] width 1328 height 553
click at [869, 227] on image "Contenu principal" at bounding box center [868, 227] width 11 height 11
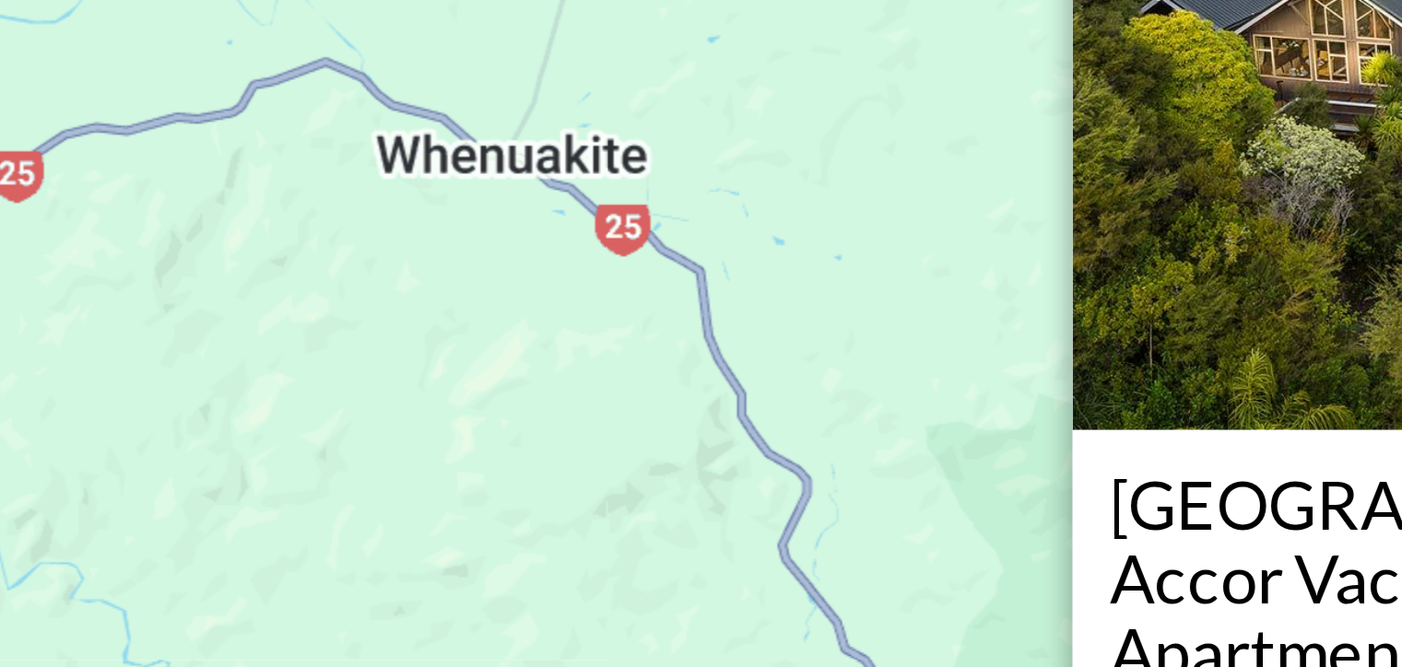
drag, startPoint x: 928, startPoint y: 280, endPoint x: 766, endPoint y: 220, distance: 172.9
click at [766, 220] on div "Pour activer le glissement avec le clavier, appuyez sur Alt+Entrée. Une fois ce…" at bounding box center [701, 405] width 1328 height 553
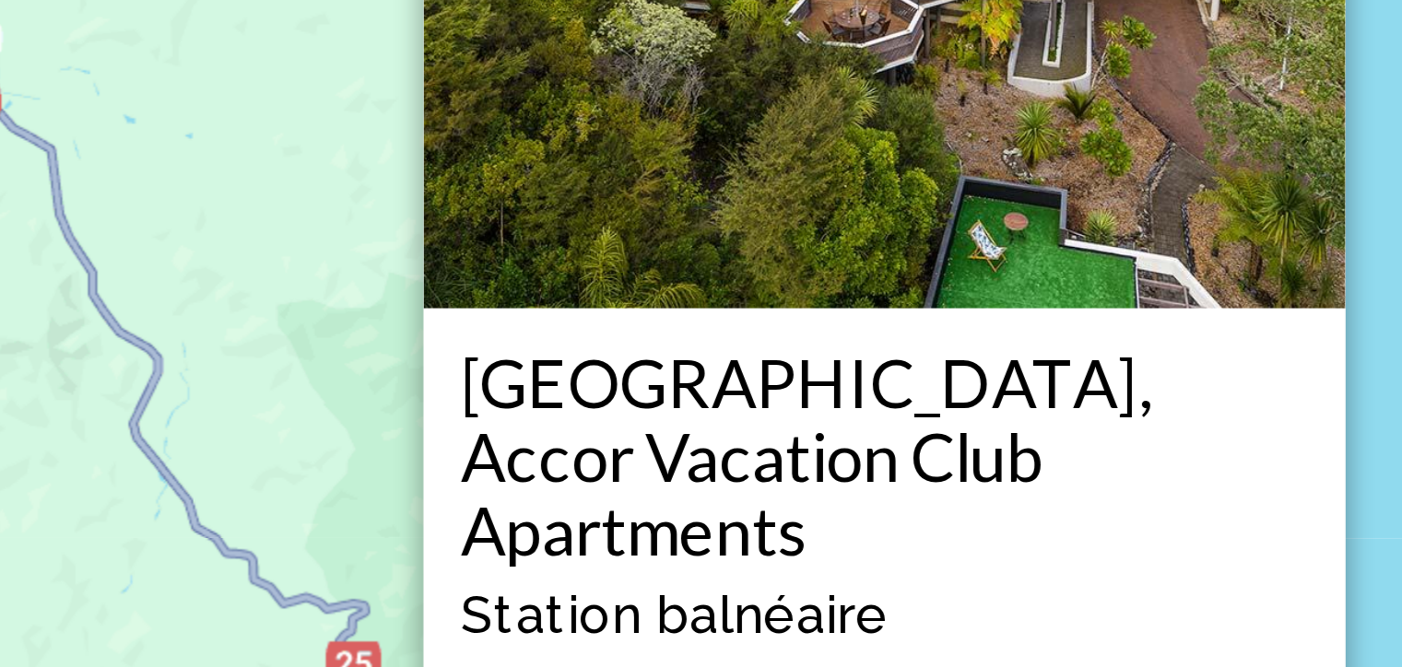
drag, startPoint x: 874, startPoint y: 269, endPoint x: 708, endPoint y: 238, distance: 168.8
click at [708, 238] on div "Pour activer le glissement avec le clavier, appuyez sur Alt+Entrée. Une fois ce…" at bounding box center [701, 405] width 1328 height 553
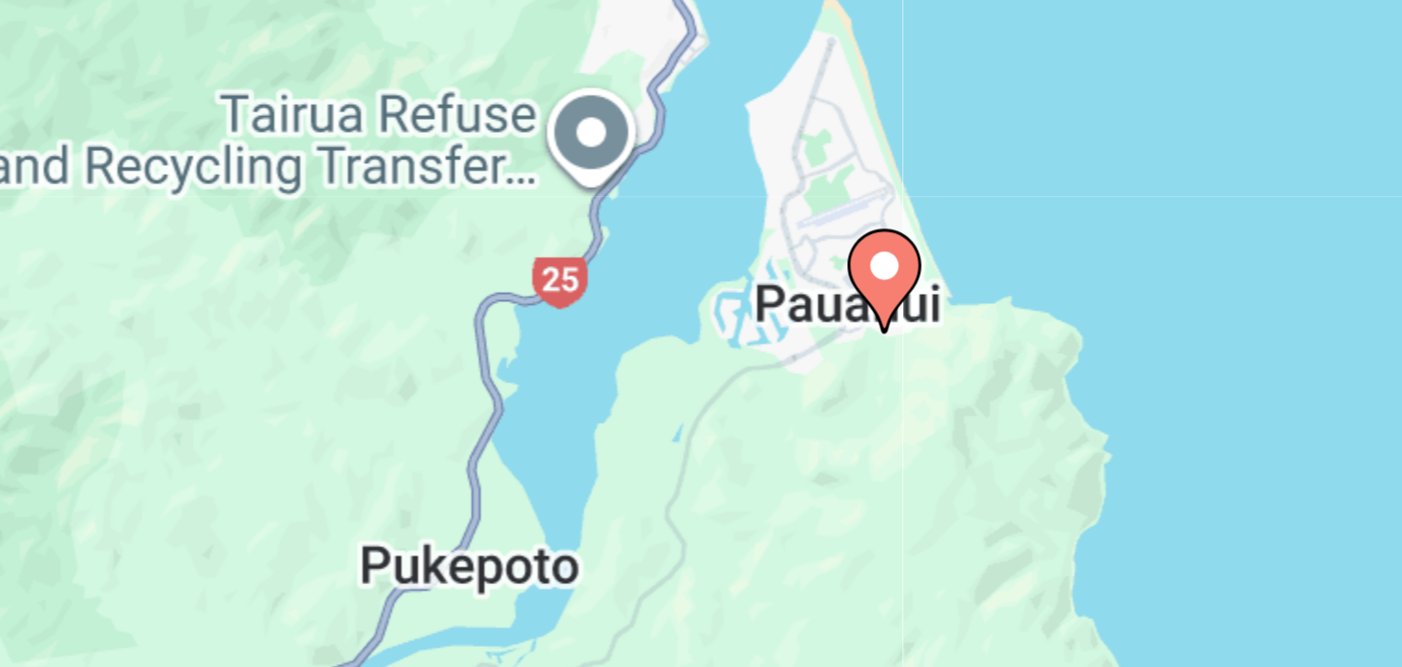
scroll to position [6, 0]
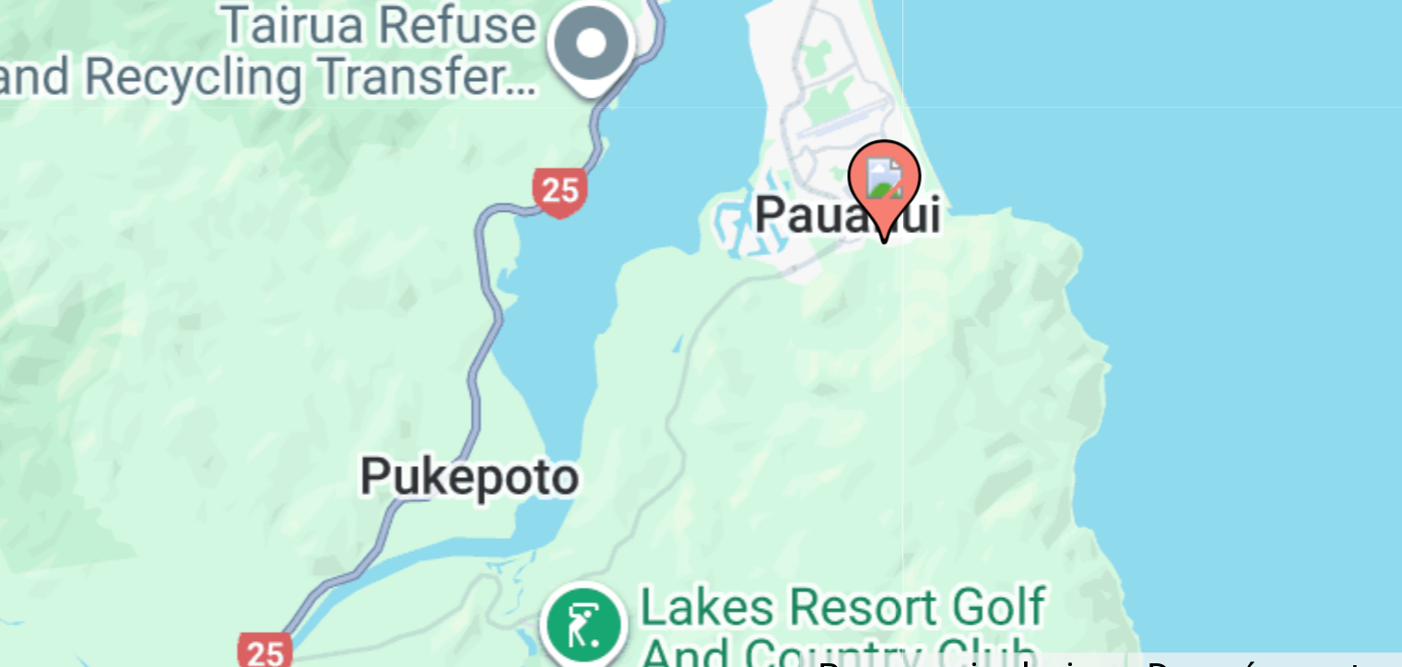
click at [872, 549] on icon "Contenu principal" at bounding box center [872, 548] width 17 height 24
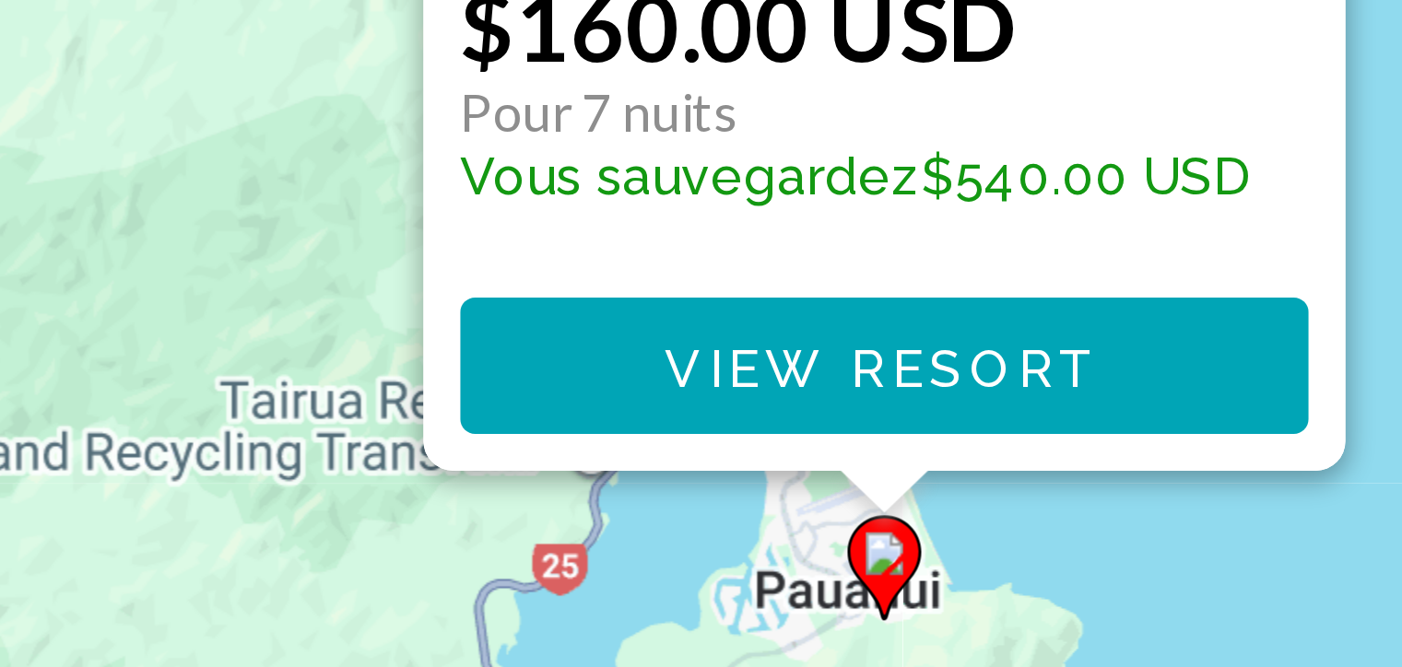
scroll to position [0, 0]
